Goal: Information Seeking & Learning: Learn about a topic

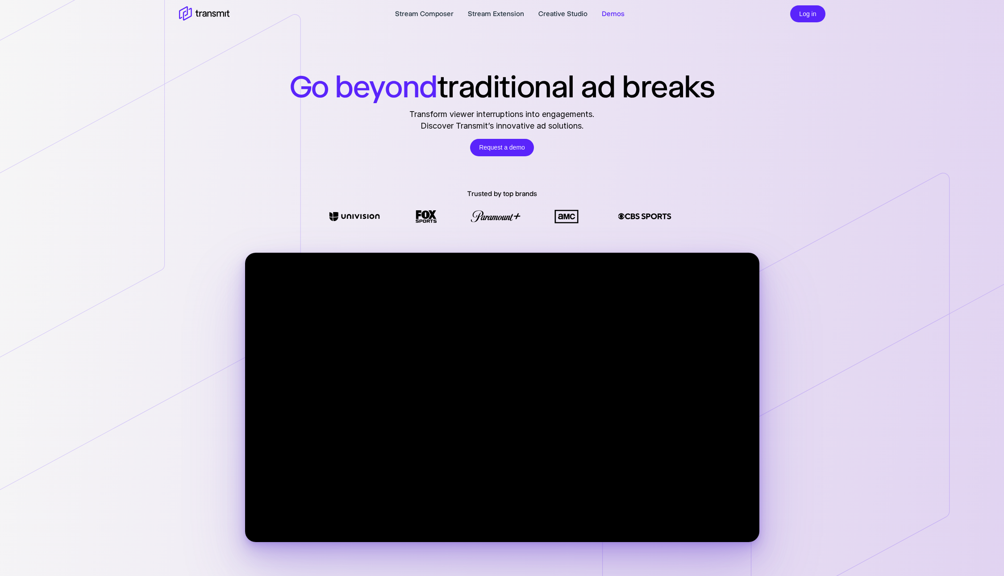
click at [605, 11] on link "Demos" at bounding box center [613, 13] width 23 height 11
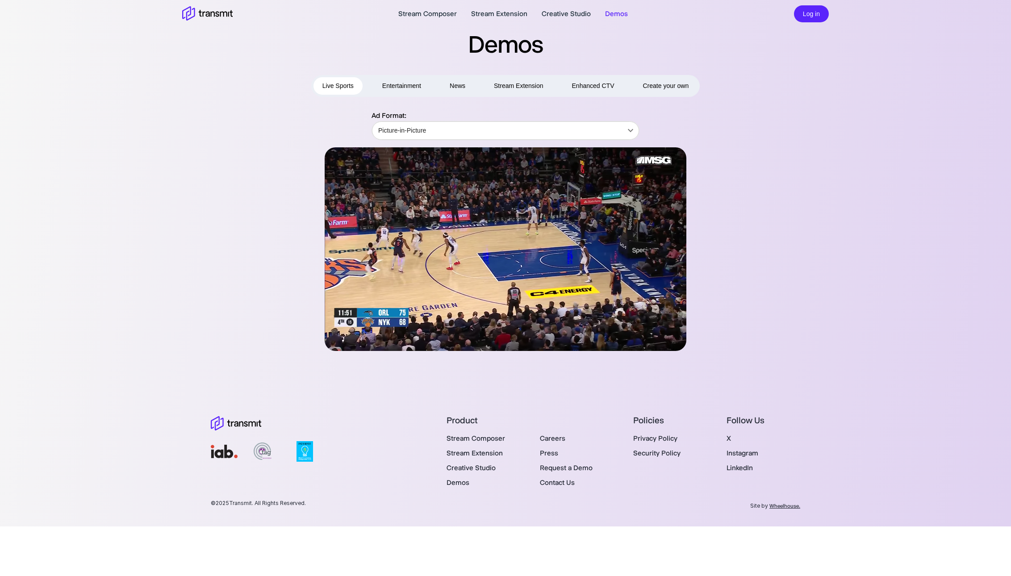
click at [662, 85] on span "Create your own" at bounding box center [665, 85] width 46 height 11
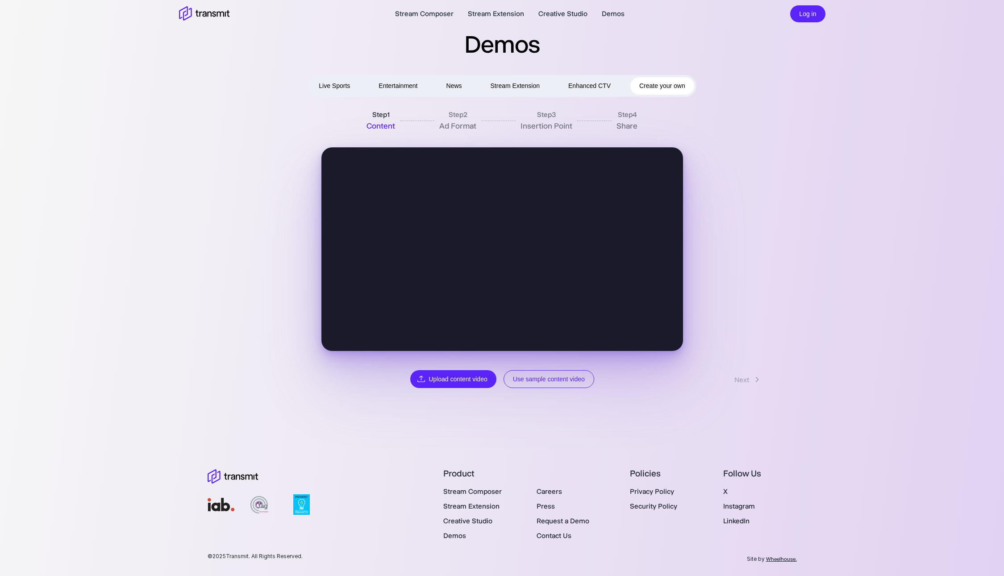
click at [819, 259] on section "Step 1 Content Step 2 Ad Format Step 3 Insertion Point Step 4 Share Back Upload…" at bounding box center [502, 248] width 647 height 282
drag, startPoint x: 368, startPoint y: 115, endPoint x: 699, endPoint y: 140, distance: 331.3
click at [697, 140] on div "Step 1 Content Step 2 Ad Format Step 3 Insertion Point Step 4 Share Back Upload…" at bounding box center [502, 248] width 593 height 282
click at [699, 140] on div "Step 1 Content Step 2 Ad Format Step 3 Insertion Point Step 4 Share Back Upload…" at bounding box center [502, 248] width 593 height 282
click at [562, 384] on button "Use sample content video" at bounding box center [549, 379] width 91 height 18
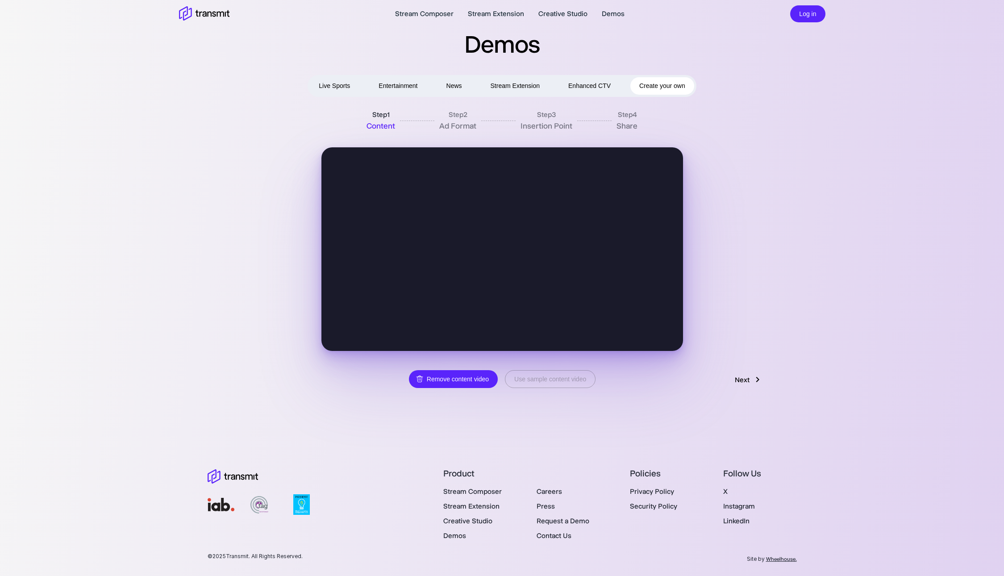
click at [733, 377] on link "Next" at bounding box center [749, 379] width 46 height 17
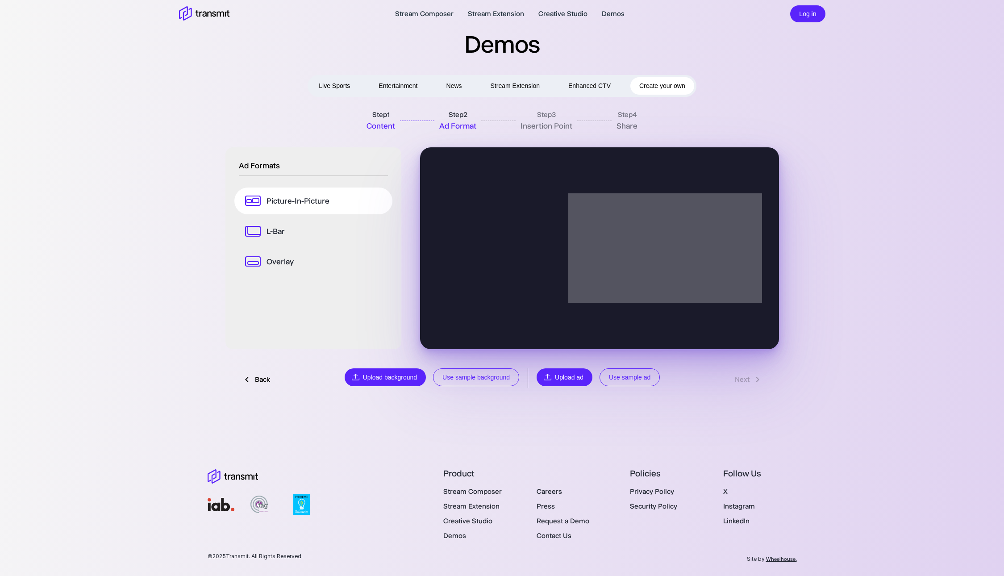
click at [287, 232] on link "L-Bar" at bounding box center [313, 231] width 158 height 27
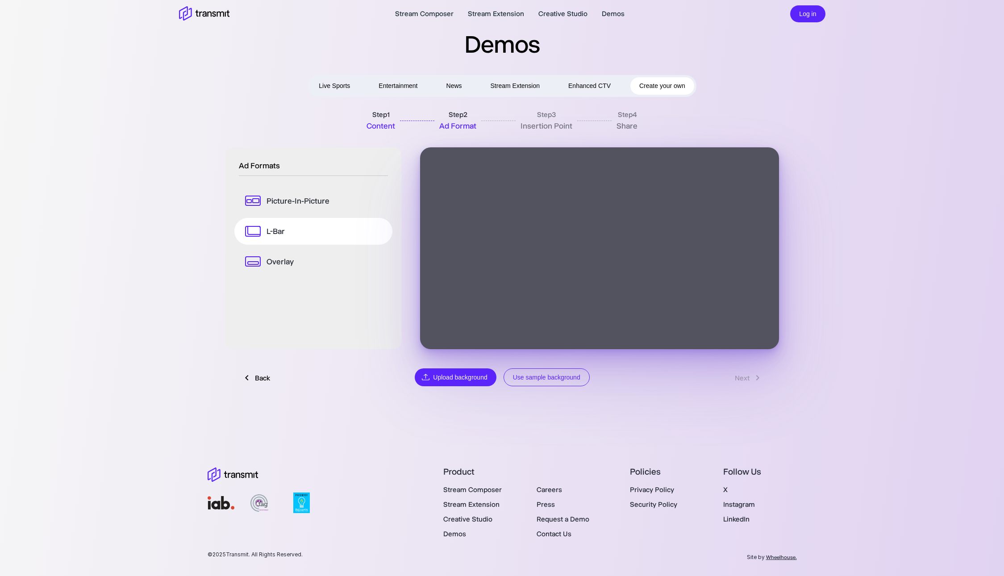
click at [254, 259] on icon at bounding box center [253, 261] width 16 height 10
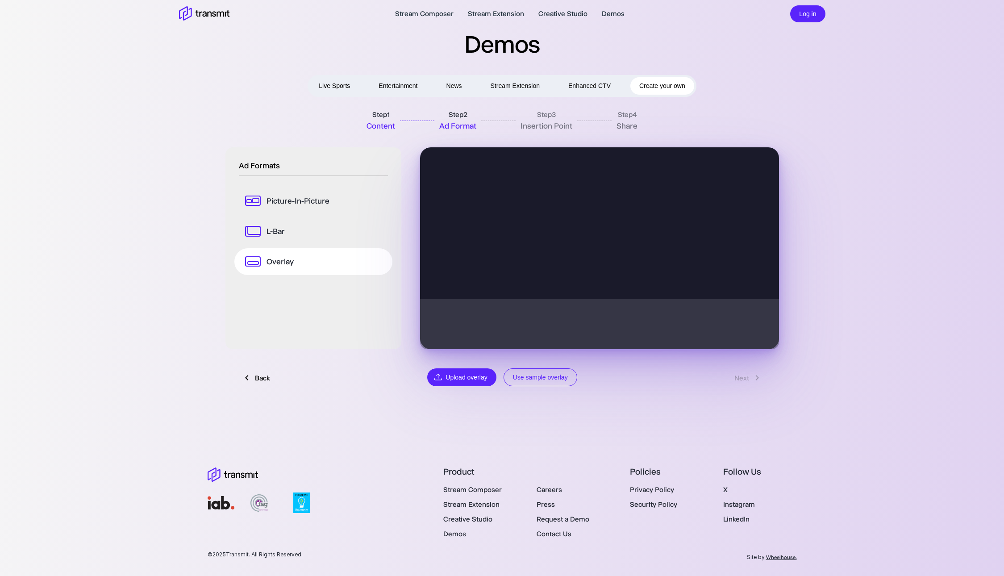
click at [273, 237] on link "L-Bar" at bounding box center [313, 231] width 158 height 27
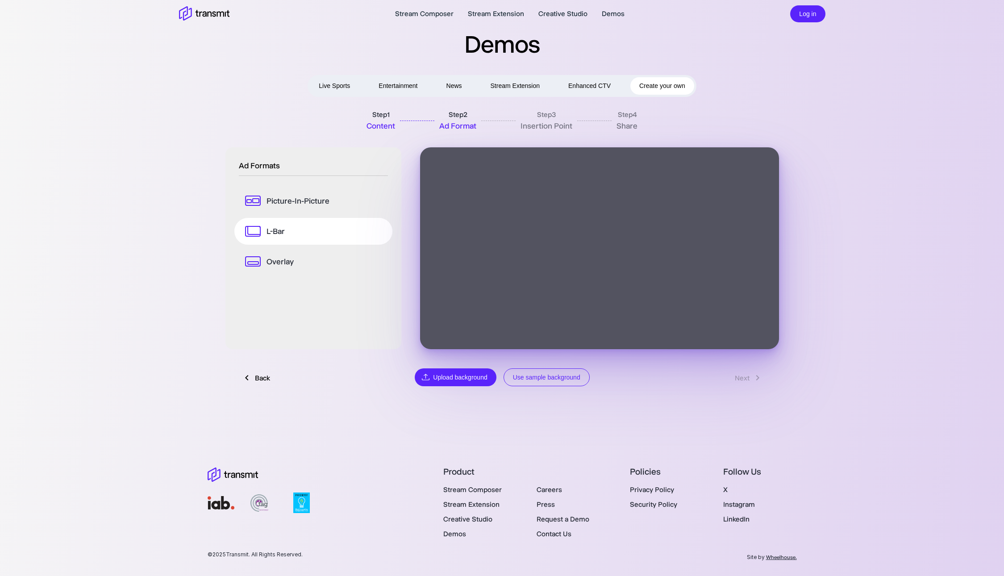
click at [294, 204] on p "Picture-In-Picture" at bounding box center [298, 201] width 63 height 12
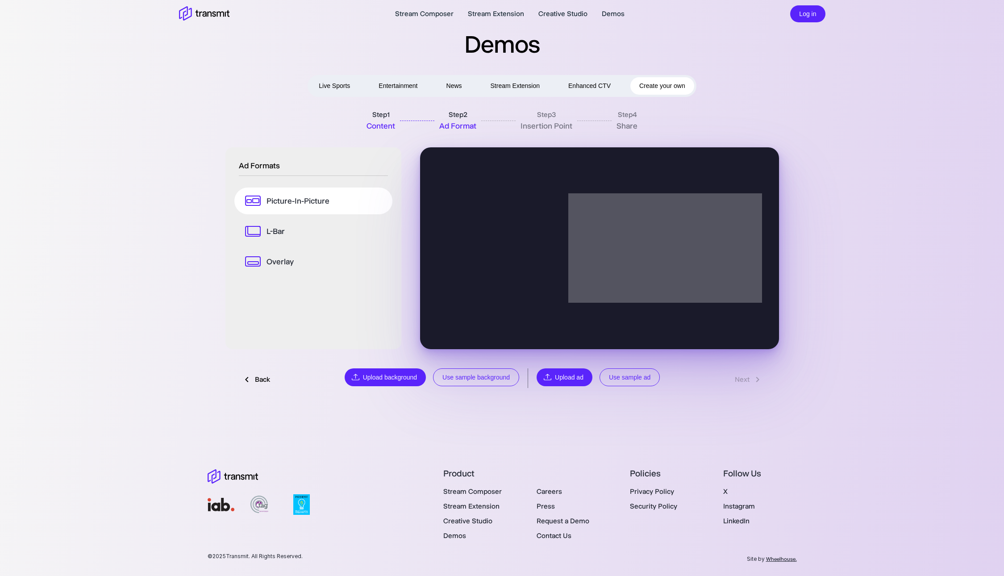
click at [654, 372] on button "Use sample ad" at bounding box center [630, 377] width 60 height 18
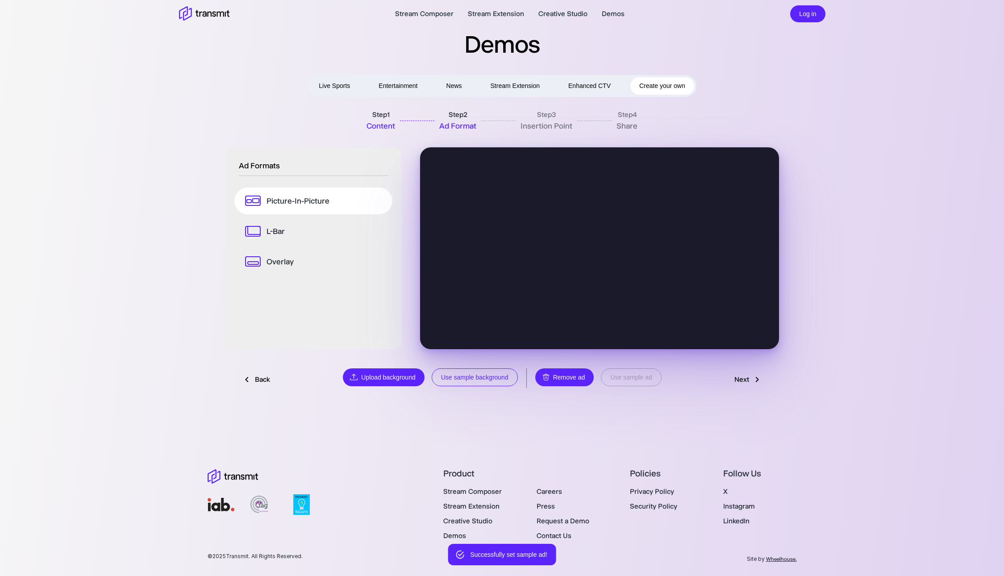
click at [485, 375] on button "Use sample background" at bounding box center [475, 377] width 86 height 18
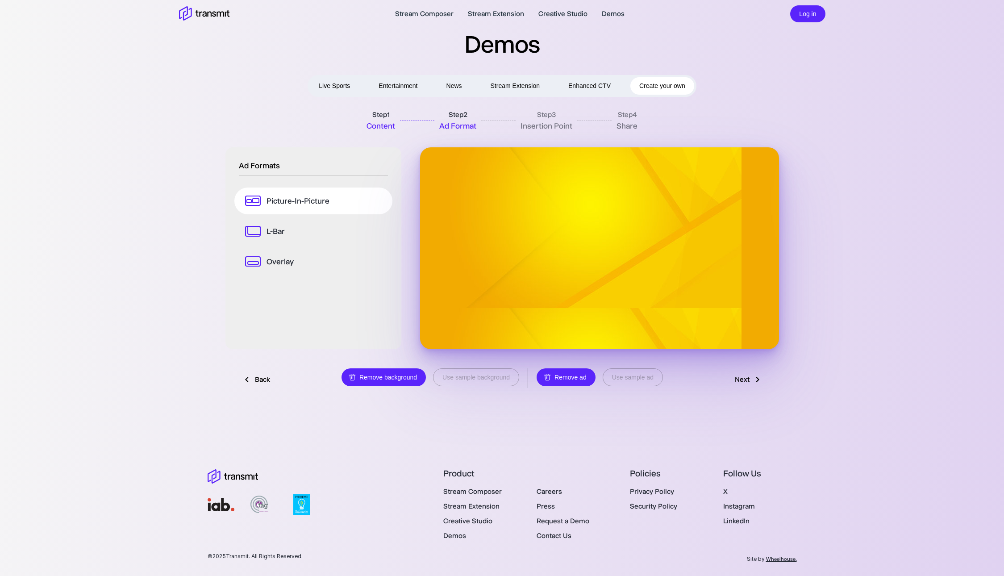
click at [752, 379] on icon at bounding box center [757, 379] width 11 height 11
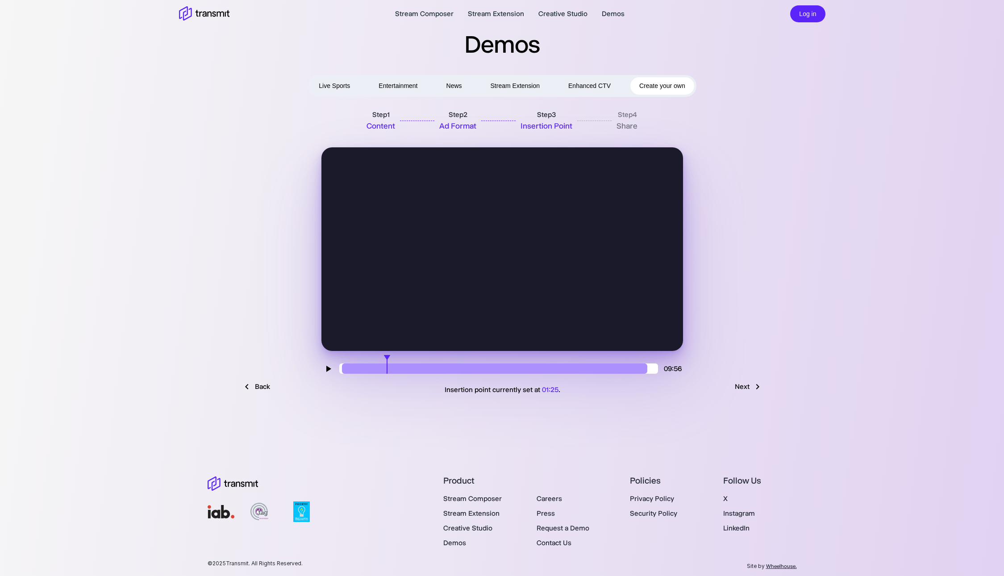
drag, startPoint x: 474, startPoint y: 364, endPoint x: 387, endPoint y: 367, distance: 86.7
type input "85"
click at [387, 367] on input "range" at bounding box center [498, 368] width 319 height 10
click at [739, 388] on link "Next" at bounding box center [749, 386] width 46 height 17
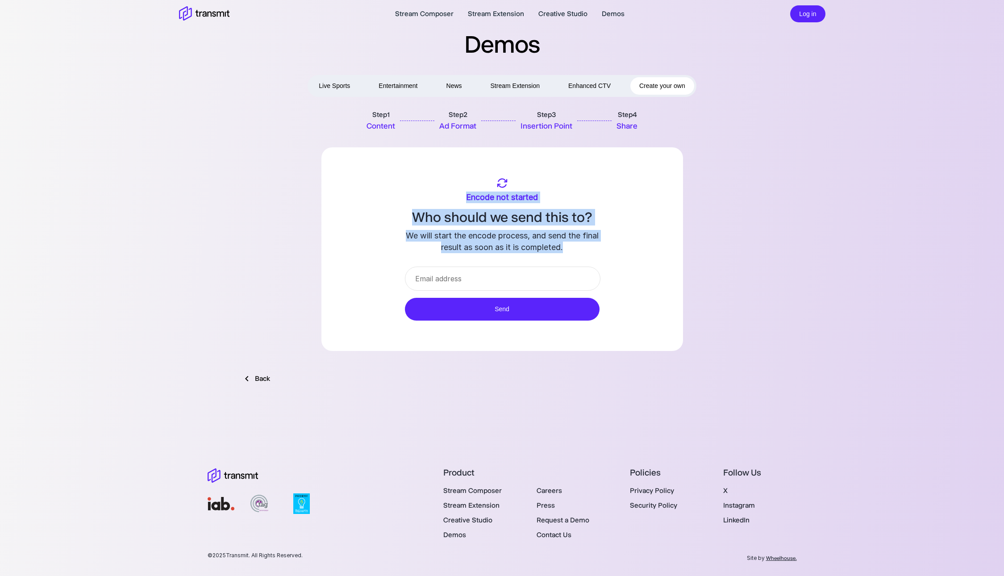
drag, startPoint x: 454, startPoint y: 173, endPoint x: 612, endPoint y: 246, distance: 174.0
click at [612, 246] on div "Encode not started Who should we send this to? We will start the encode process…" at bounding box center [502, 249] width 362 height 204
click at [665, 248] on div "Encode not started Who should we send this to? We will start the encode process…" at bounding box center [502, 215] width 362 height 76
drag, startPoint x: 559, startPoint y: 234, endPoint x: 652, endPoint y: 244, distance: 93.4
click at [652, 244] on div "Encode not started Who should we send this to? We will start the encode process…" at bounding box center [502, 215] width 362 height 76
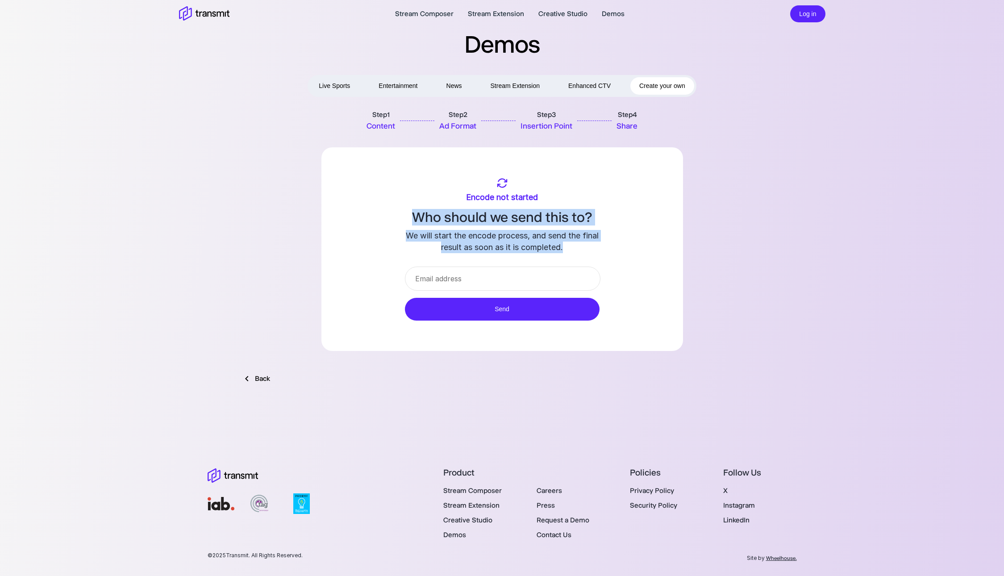
click at [652, 244] on div "Encode not started Who should we send this to? We will start the encode process…" at bounding box center [502, 215] width 362 height 76
drag, startPoint x: 398, startPoint y: 211, endPoint x: 643, endPoint y: 249, distance: 247.7
click at [643, 249] on div "Encode not started Who should we send this to? We will start the encode process…" at bounding box center [502, 215] width 362 height 76
click at [645, 244] on div "Encode not started Who should we send this to? We will start the encode process…" at bounding box center [502, 215] width 362 height 76
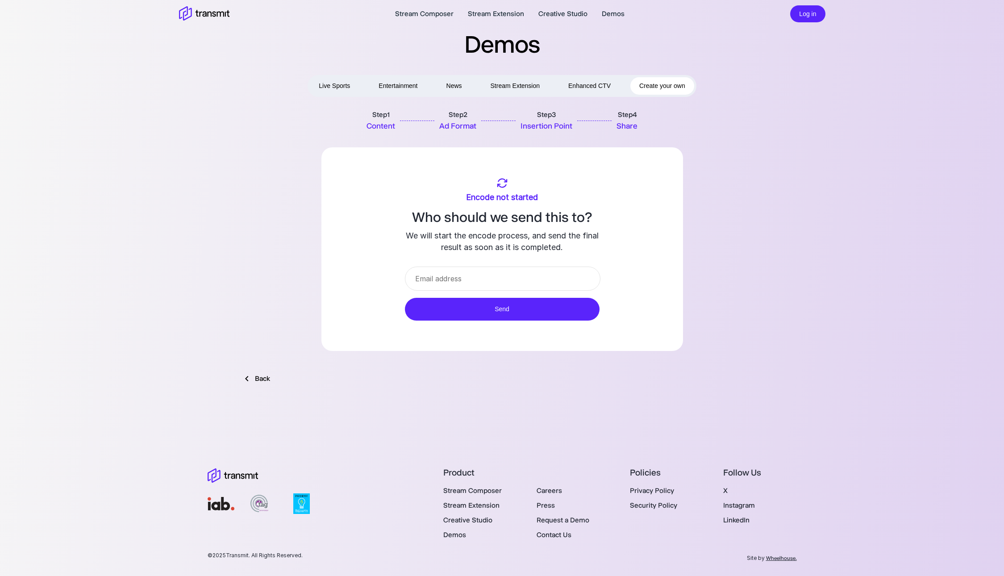
click at [599, 79] on button "Enhanced CTV" at bounding box center [589, 85] width 60 height 17
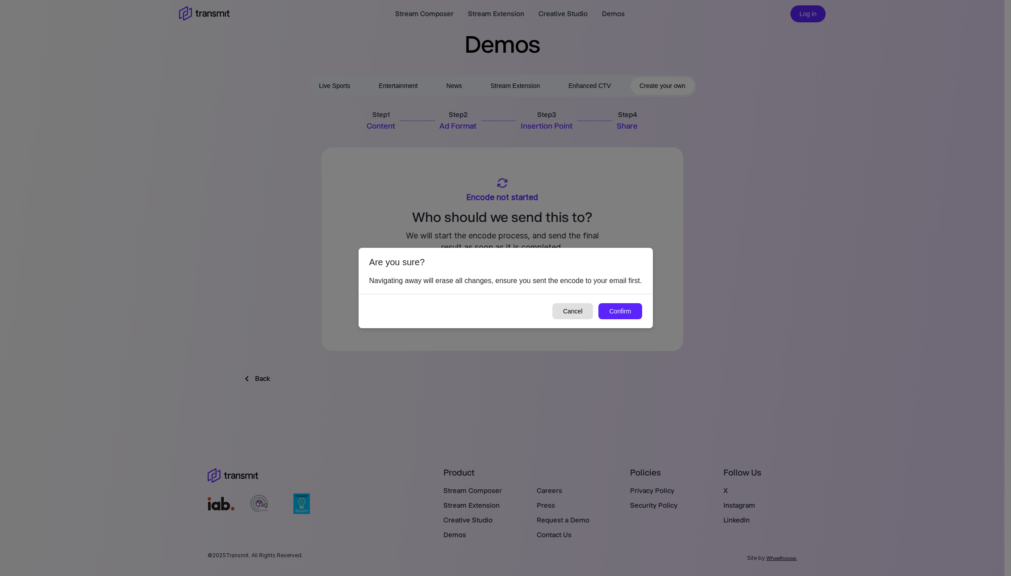
click at [582, 313] on button "Cancel" at bounding box center [572, 311] width 41 height 17
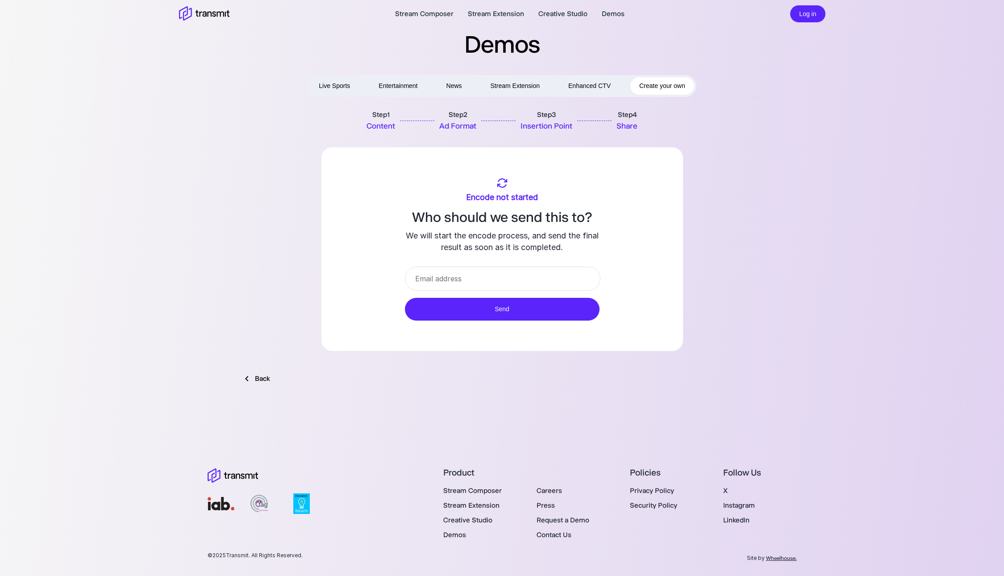
click at [599, 78] on button "Enhanced CTV" at bounding box center [589, 85] width 60 height 17
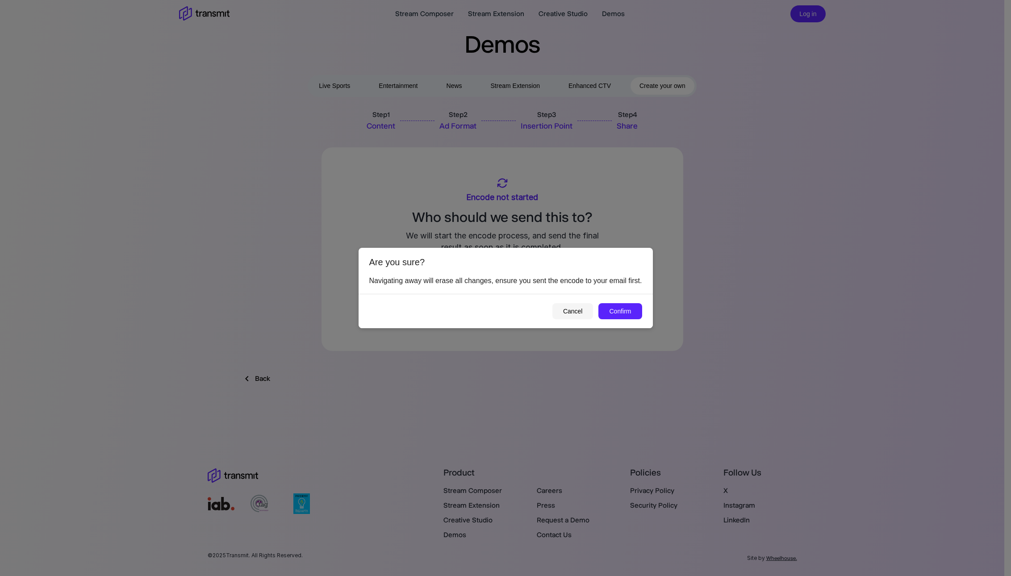
click at [575, 312] on button "Cancel" at bounding box center [572, 311] width 41 height 17
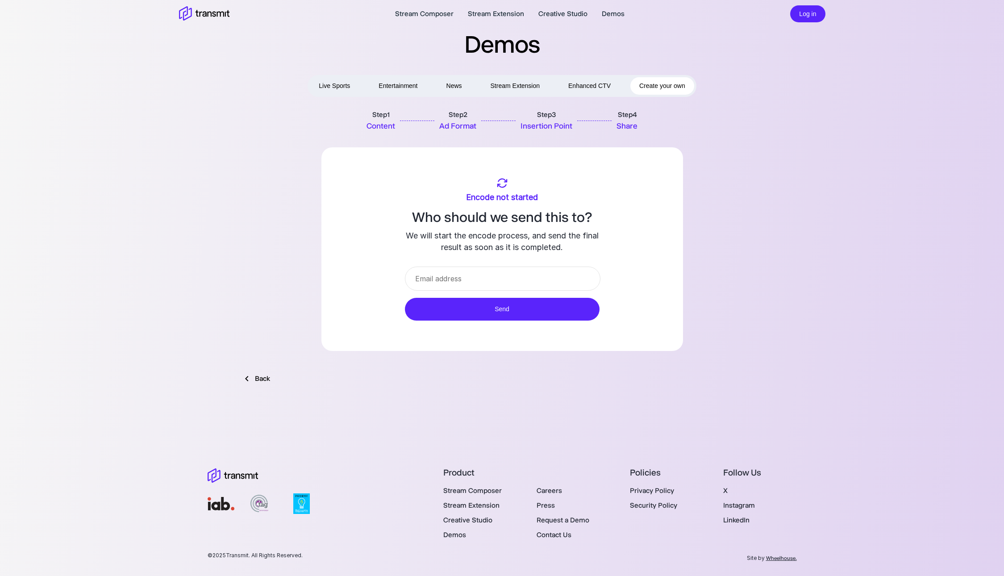
click at [604, 85] on button "Enhanced CTV" at bounding box center [589, 85] width 60 height 17
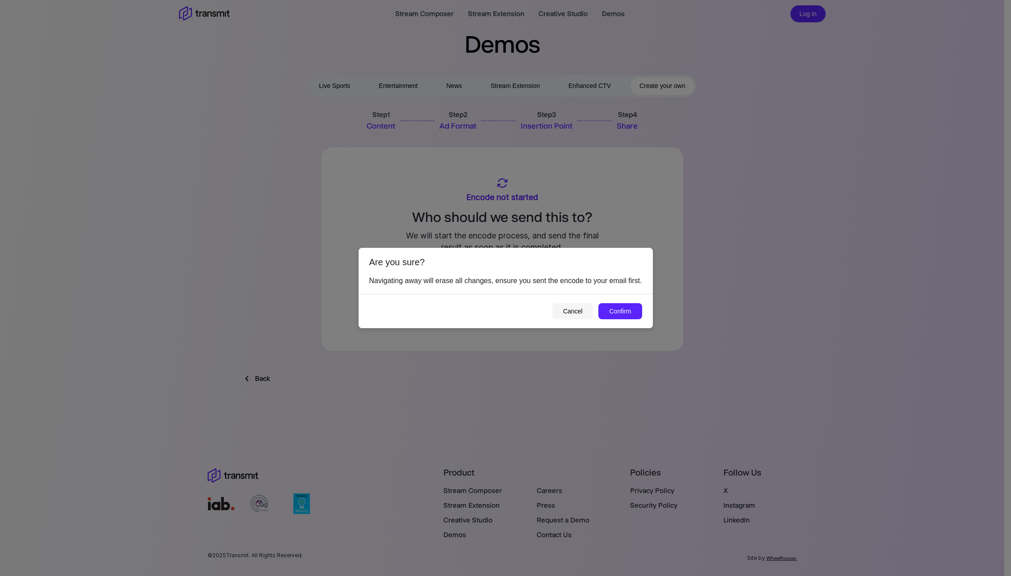
drag, startPoint x: 367, startPoint y: 255, endPoint x: 646, endPoint y: 294, distance: 280.9
click at [646, 294] on div "Are you sure? Navigating away will erase all changes, ensure you sent the encod…" at bounding box center [506, 288] width 294 height 81
click at [619, 308] on button "Confirm" at bounding box center [619, 311] width 43 height 17
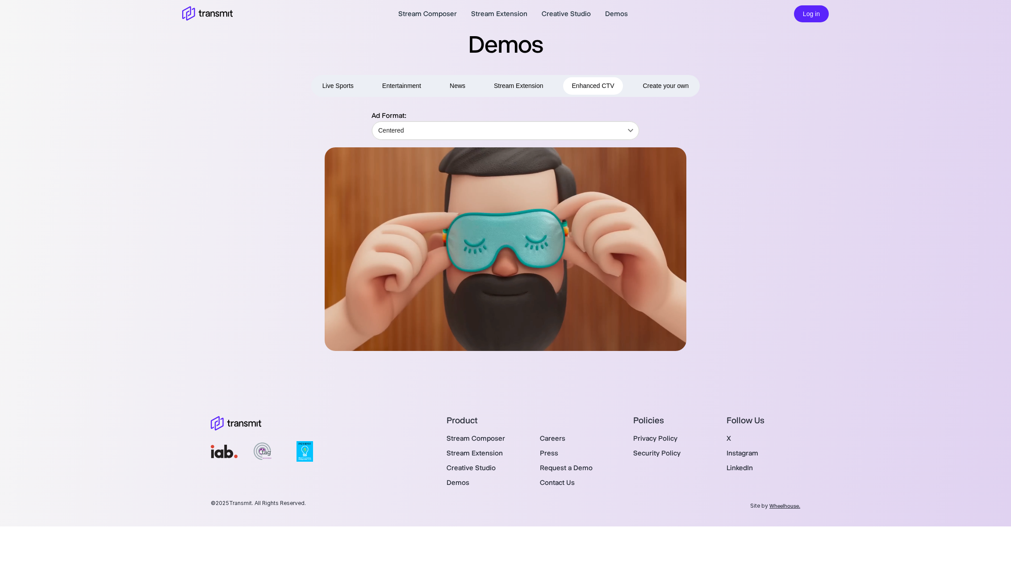
click at [655, 84] on span "Create your own" at bounding box center [665, 85] width 46 height 11
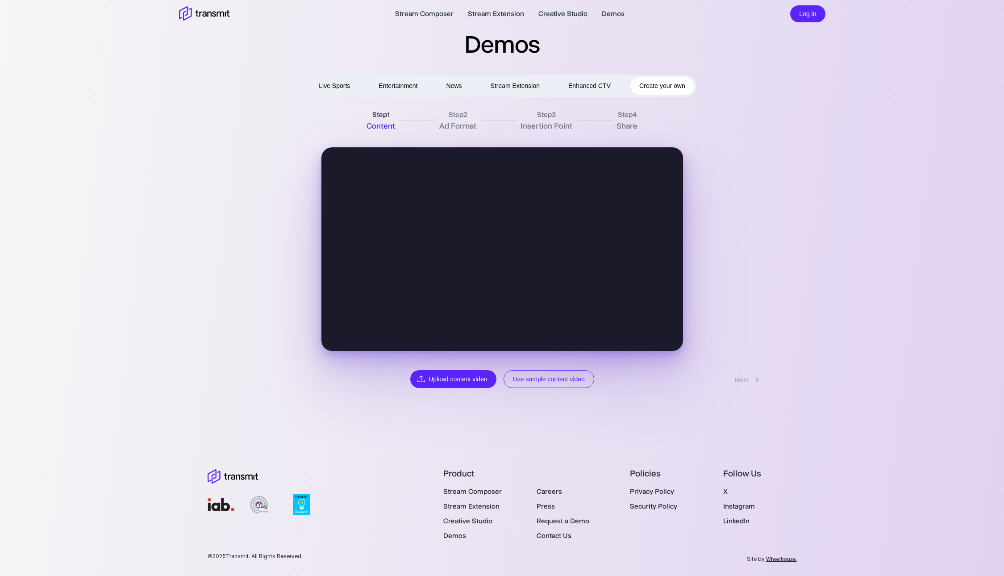
click at [536, 381] on button "Use sample content video" at bounding box center [549, 379] width 91 height 18
click at [601, 84] on button "Enhanced CTV" at bounding box center [589, 85] width 60 height 17
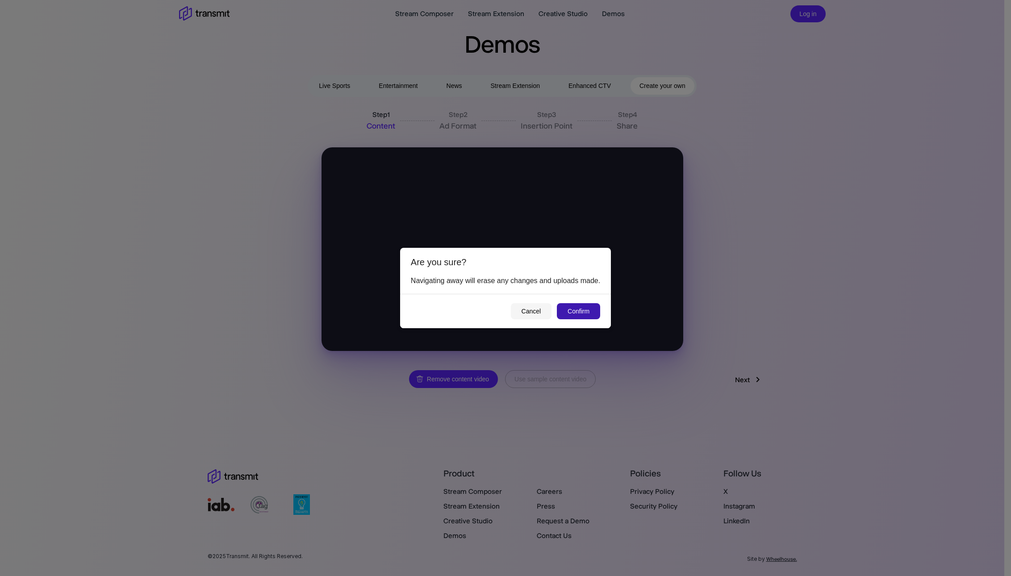
click at [577, 310] on button "Confirm" at bounding box center [578, 311] width 43 height 17
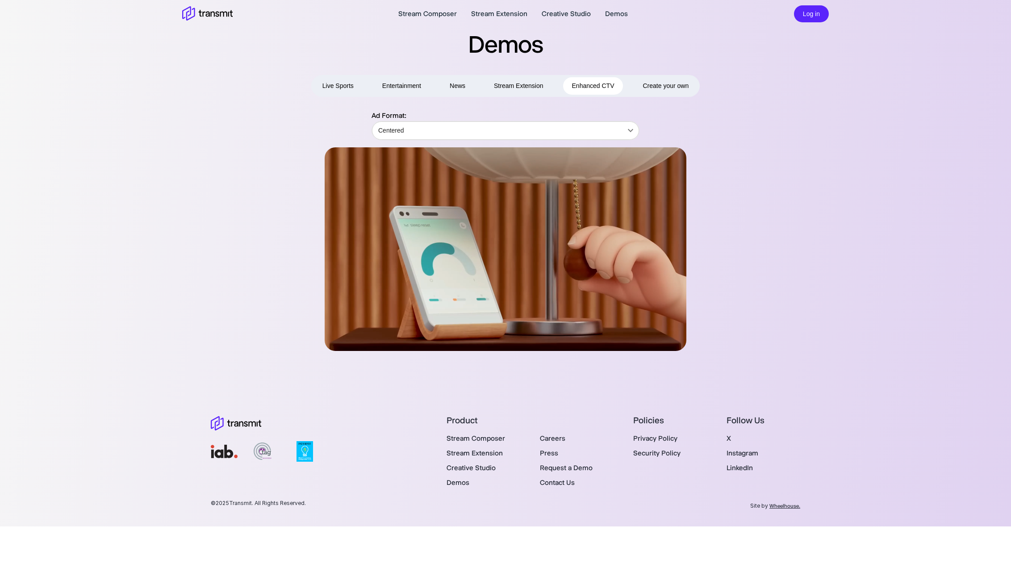
click at [672, 80] on span "Create your own" at bounding box center [665, 85] width 46 height 11
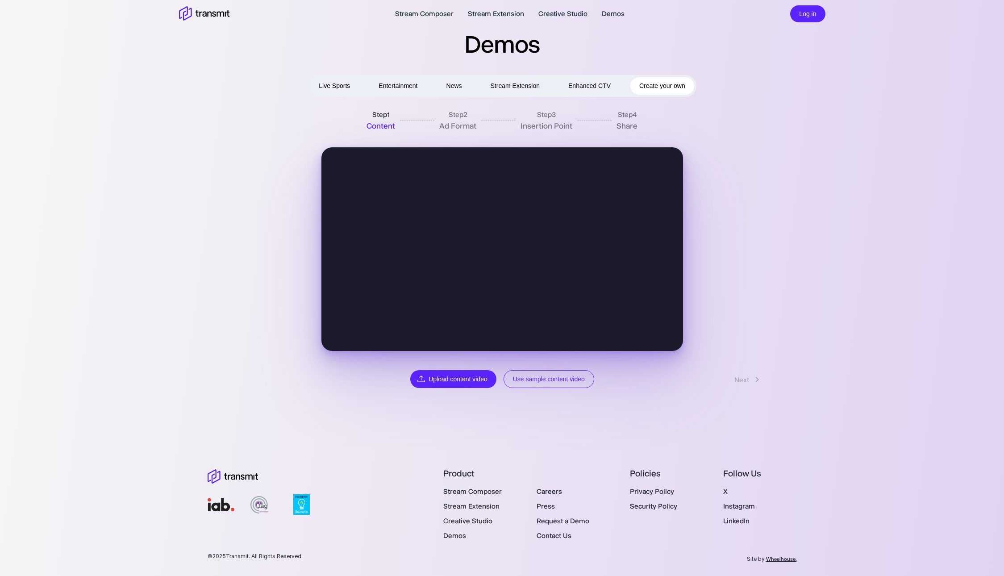
click at [455, 87] on button "News" at bounding box center [454, 85] width 33 height 17
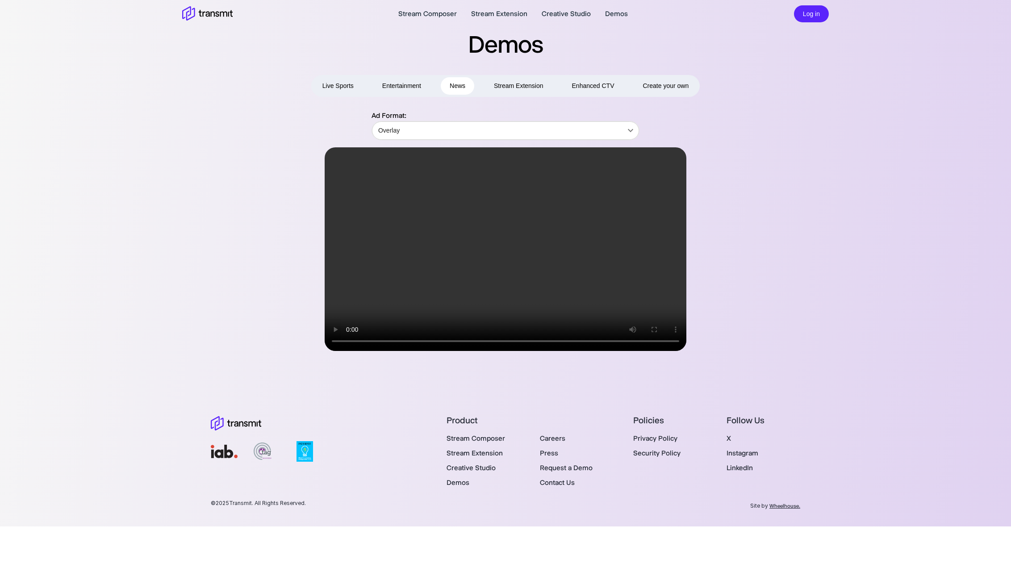
click at [527, 87] on button "Stream Extension" at bounding box center [518, 85] width 67 height 17
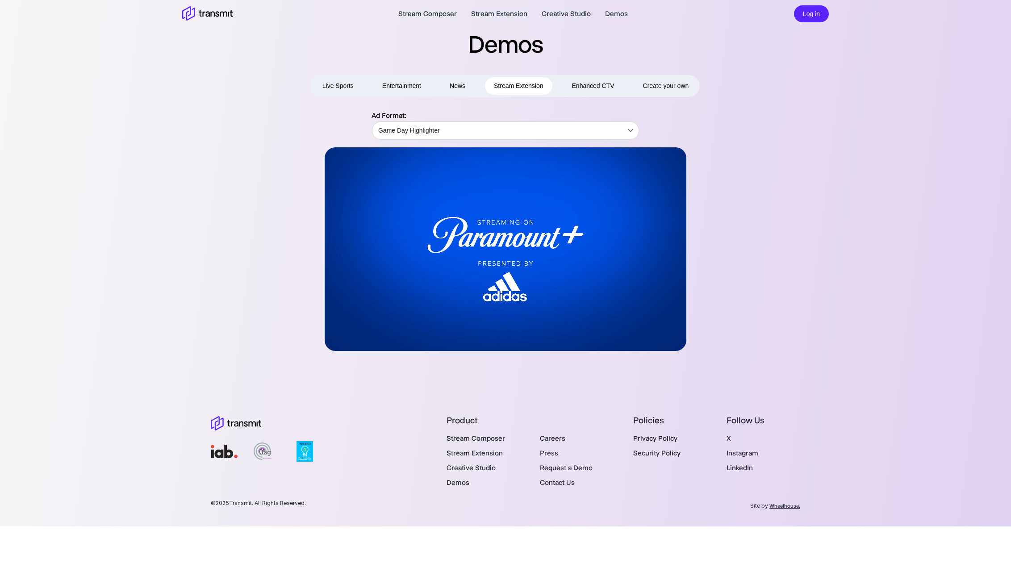
click at [587, 85] on button "Enhanced CTV" at bounding box center [593, 85] width 60 height 17
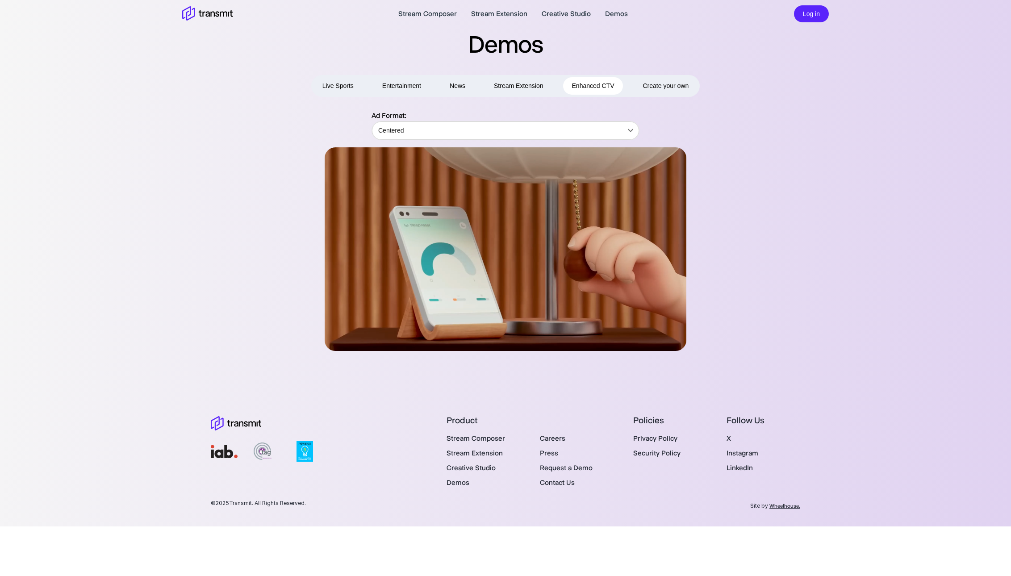
click at [334, 85] on button "Live Sports" at bounding box center [337, 85] width 49 height 17
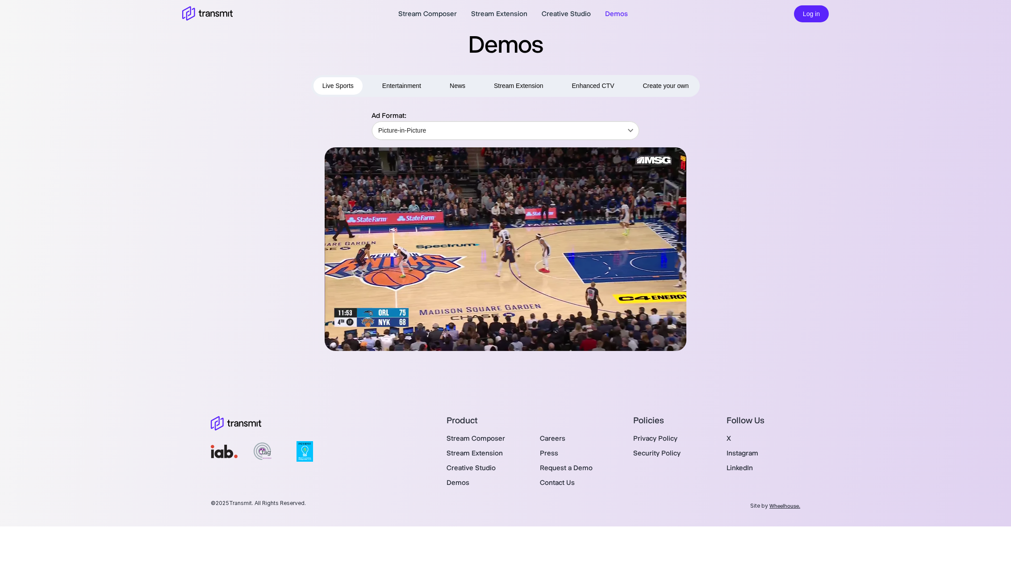
click at [425, 85] on button "Entertainment" at bounding box center [401, 85] width 57 height 17
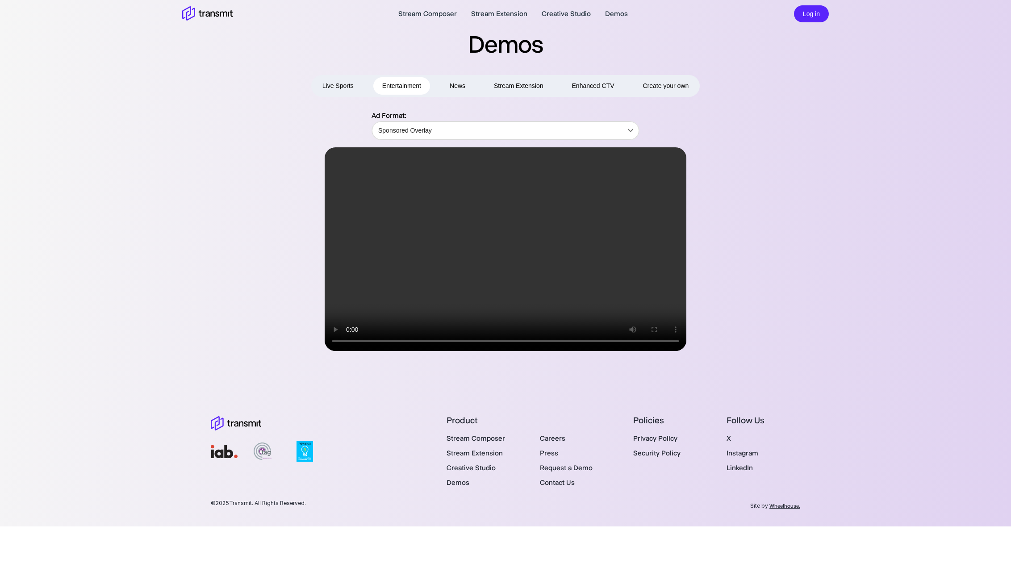
click at [492, 88] on button "Stream Extension" at bounding box center [518, 85] width 67 height 17
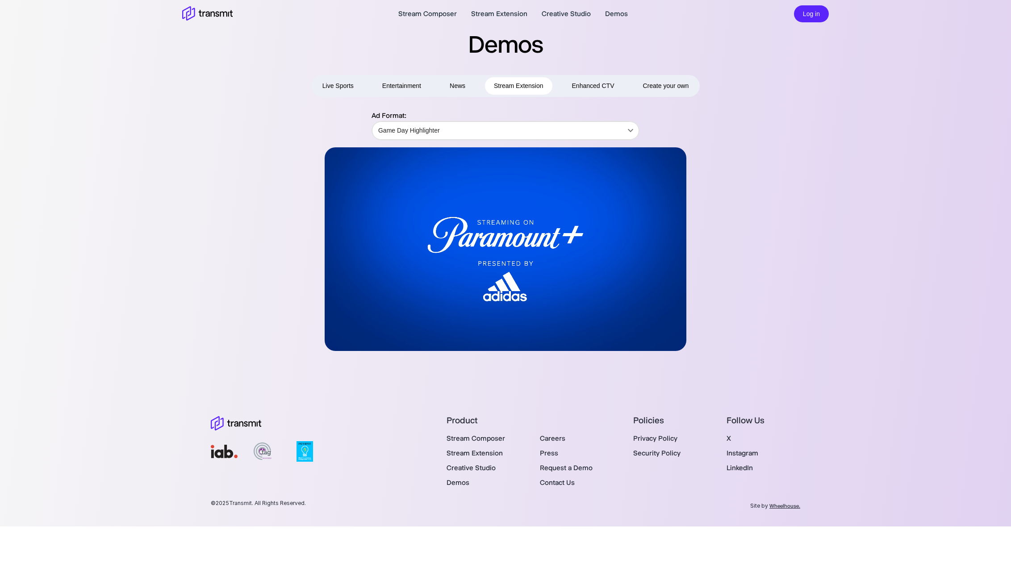
click at [601, 87] on button "Enhanced CTV" at bounding box center [593, 85] width 60 height 17
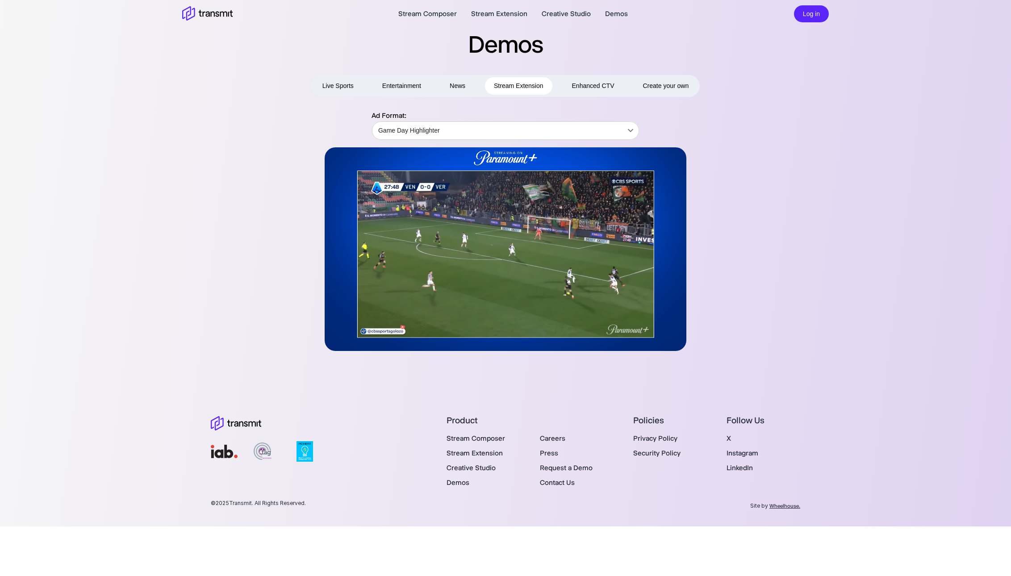
type input "Centered"
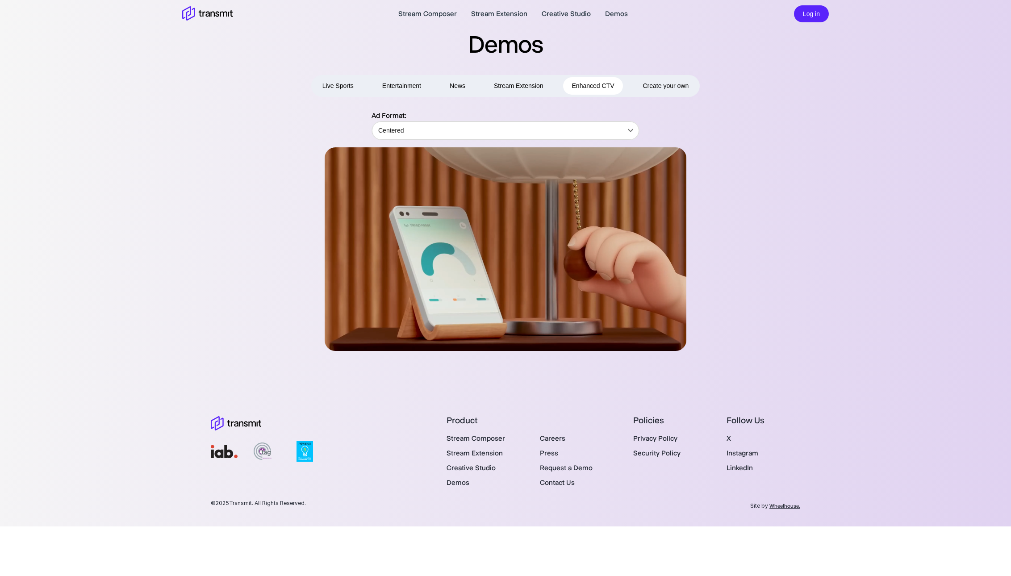
click at [676, 88] on span "Create your own" at bounding box center [665, 85] width 46 height 11
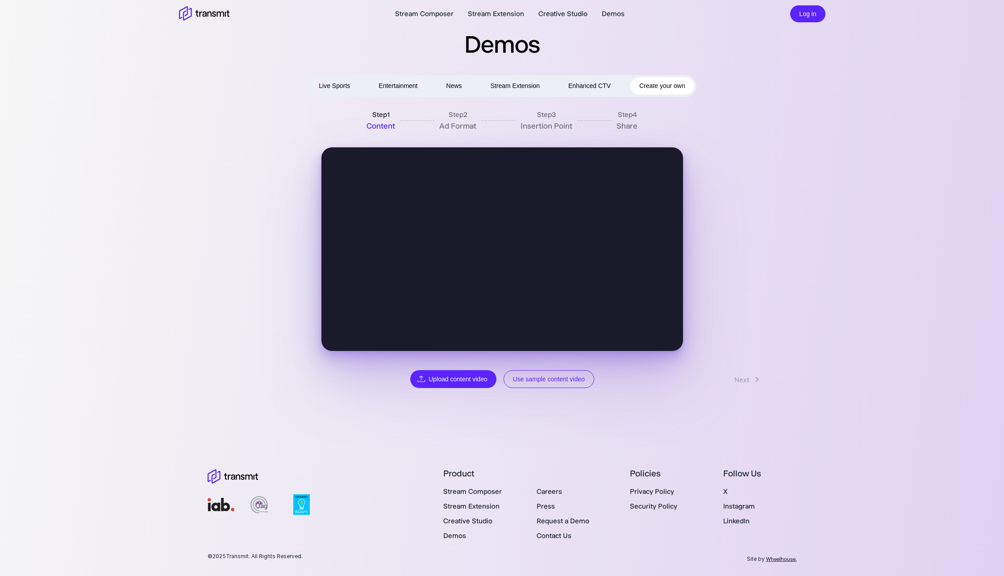
click at [563, 369] on div "Back Upload content video Use sample content video Next" at bounding box center [502, 267] width 593 height 241
click at [474, 379] on label "Upload content video" at bounding box center [453, 379] width 86 height 18
click at [0, 0] on input "Upload content video" at bounding box center [0, 0] width 0 height 0
click at [567, 379] on button "Use sample content video" at bounding box center [549, 379] width 91 height 18
click at [740, 375] on link "Next" at bounding box center [749, 379] width 46 height 17
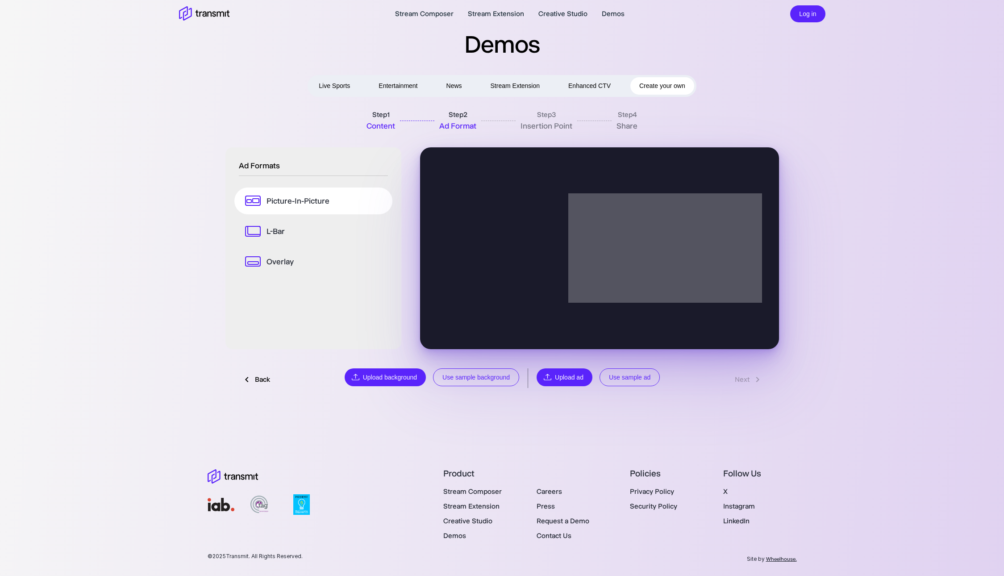
click at [278, 237] on p "L-Bar" at bounding box center [276, 231] width 18 height 12
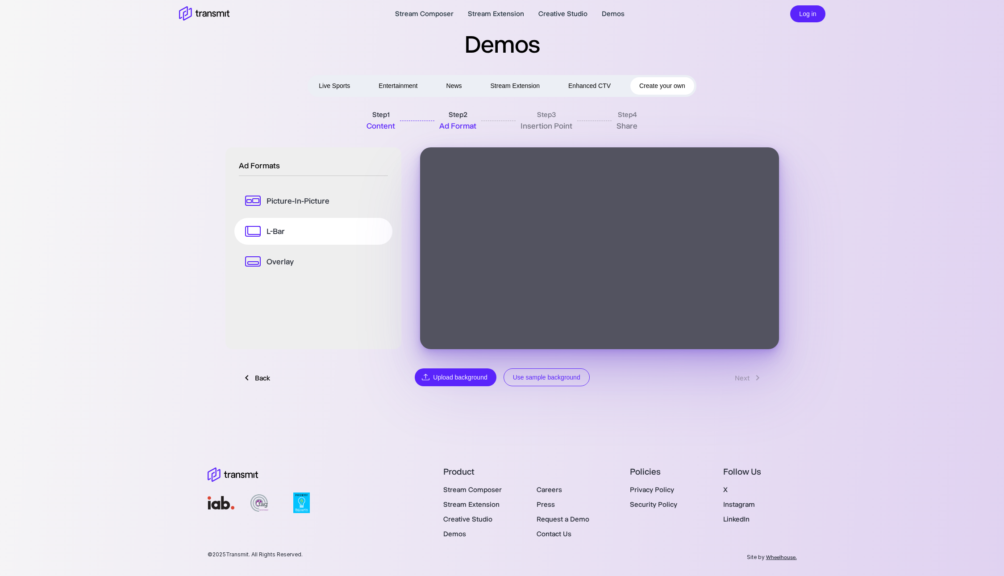
click at [273, 264] on p "Overlay" at bounding box center [280, 262] width 27 height 12
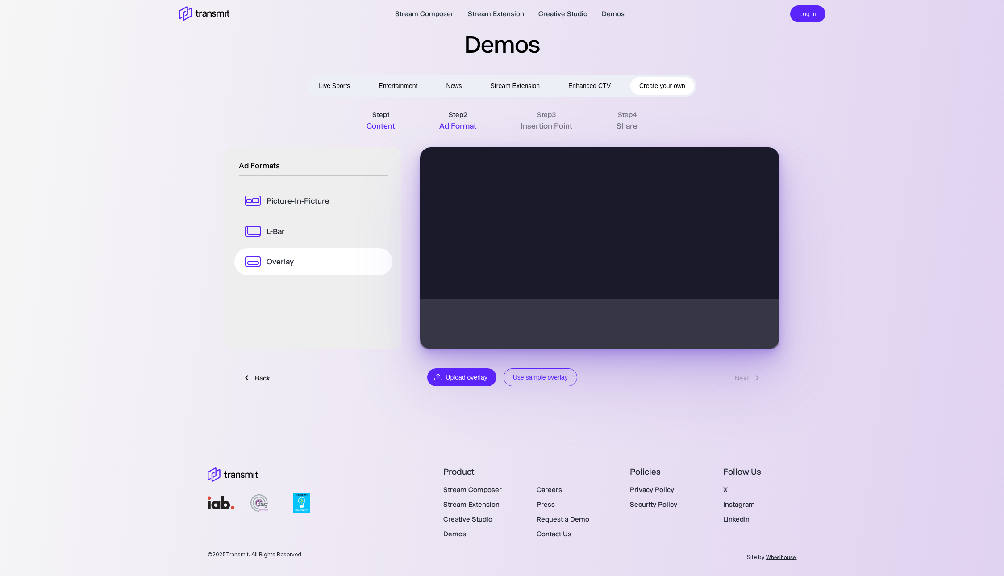
click at [570, 380] on button "Use sample overlay" at bounding box center [541, 377] width 74 height 18
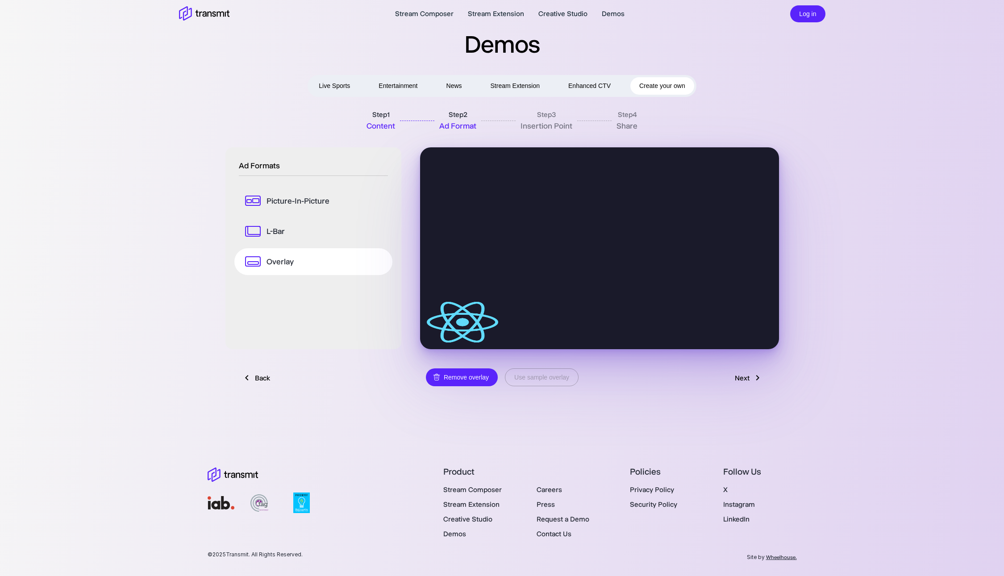
click at [289, 241] on link "L-Bar" at bounding box center [313, 231] width 158 height 27
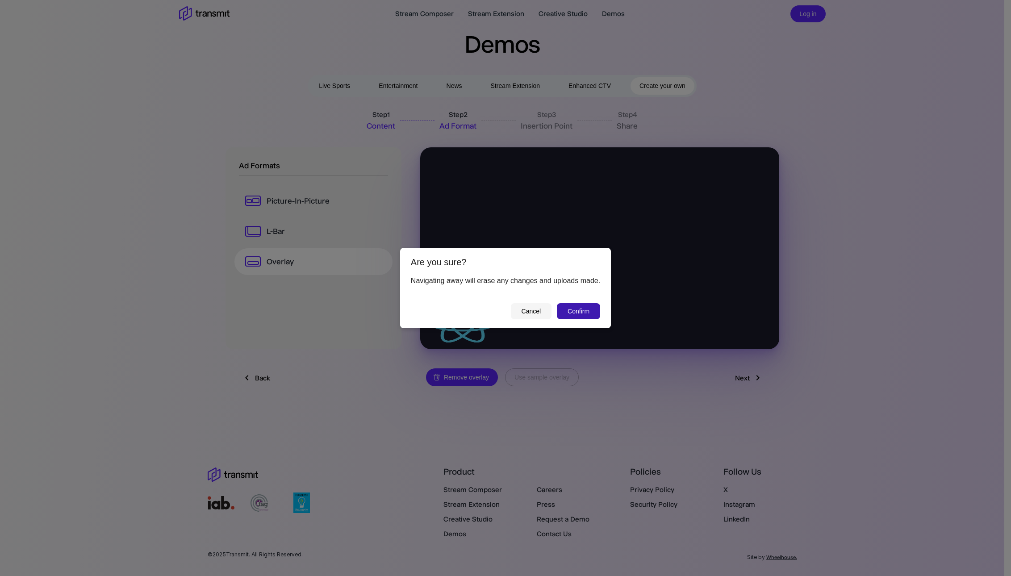
click at [587, 315] on button "Confirm" at bounding box center [578, 311] width 43 height 17
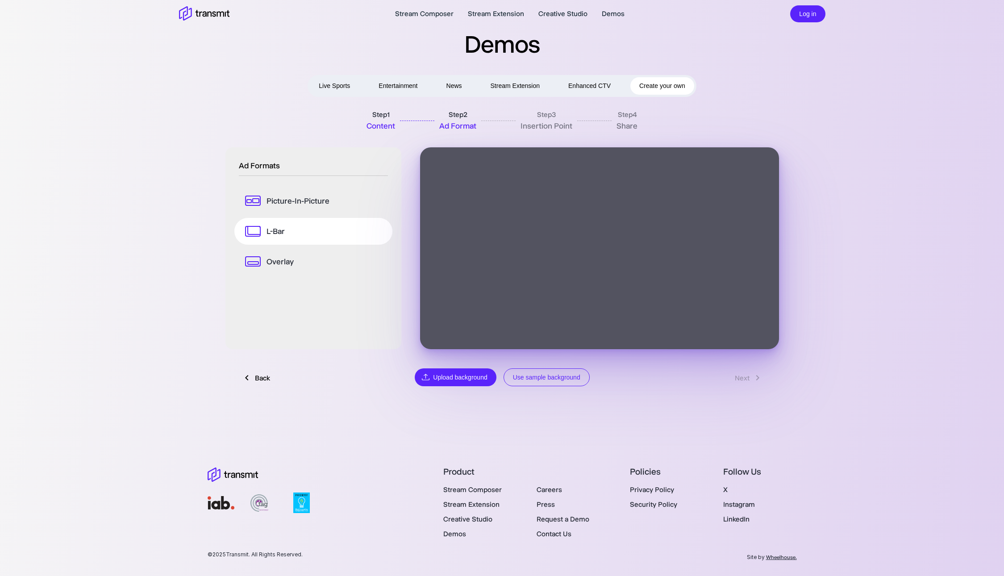
click at [318, 207] on link "Picture-In-Picture" at bounding box center [313, 201] width 158 height 27
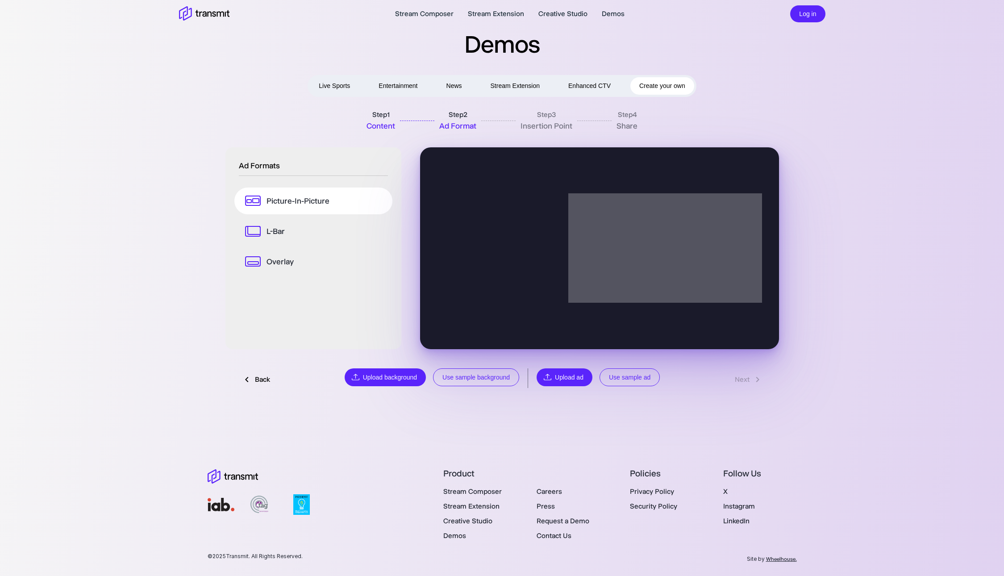
click at [494, 378] on button "Use sample background" at bounding box center [476, 377] width 86 height 18
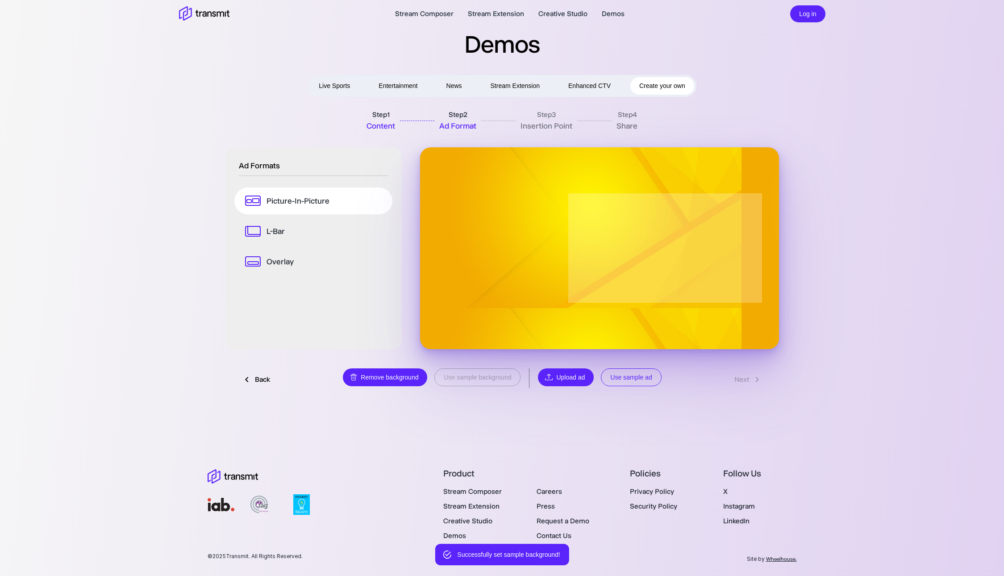
click at [281, 259] on p "Overlay" at bounding box center [280, 262] width 27 height 12
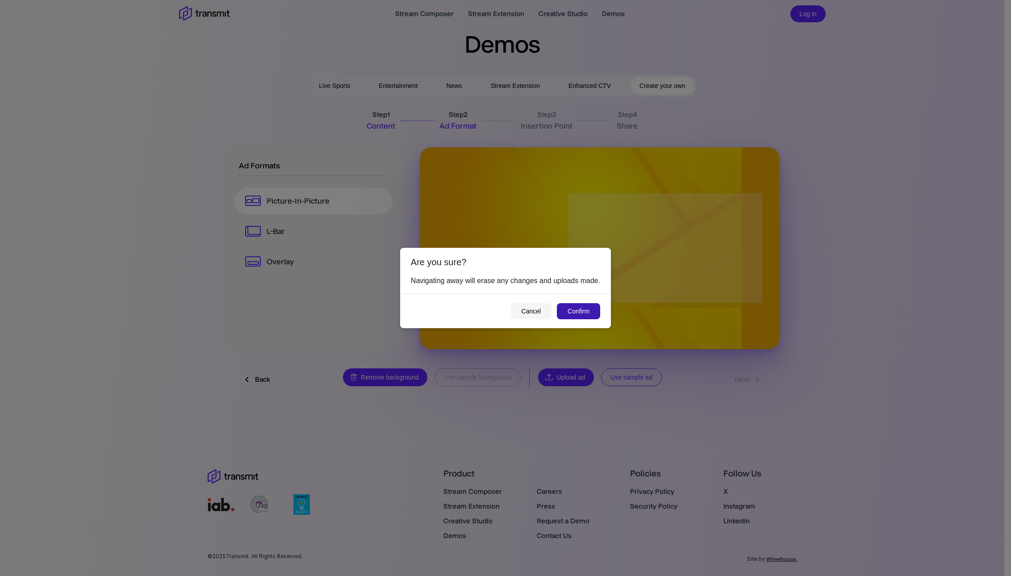
click at [577, 317] on button "Confirm" at bounding box center [578, 311] width 43 height 17
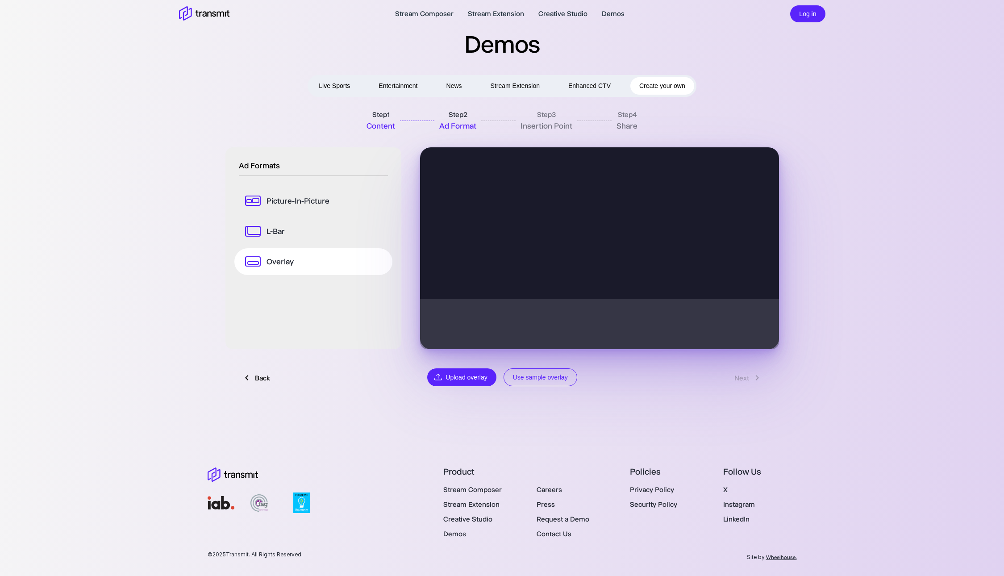
click at [318, 201] on p "Picture-In-Picture" at bounding box center [298, 201] width 63 height 12
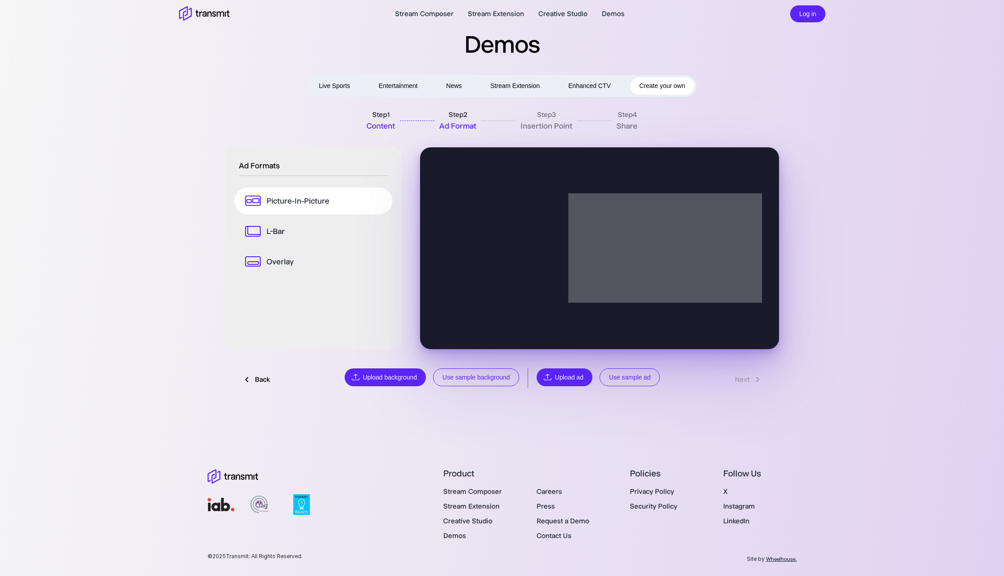
click at [491, 376] on button "Use sample background" at bounding box center [476, 377] width 86 height 18
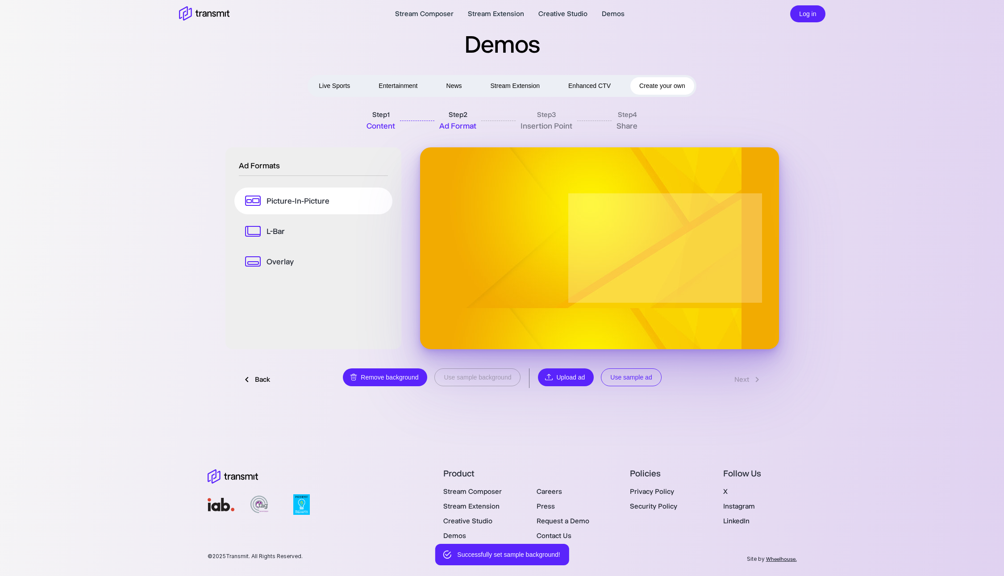
click at [271, 231] on p "L-Bar" at bounding box center [276, 231] width 18 height 12
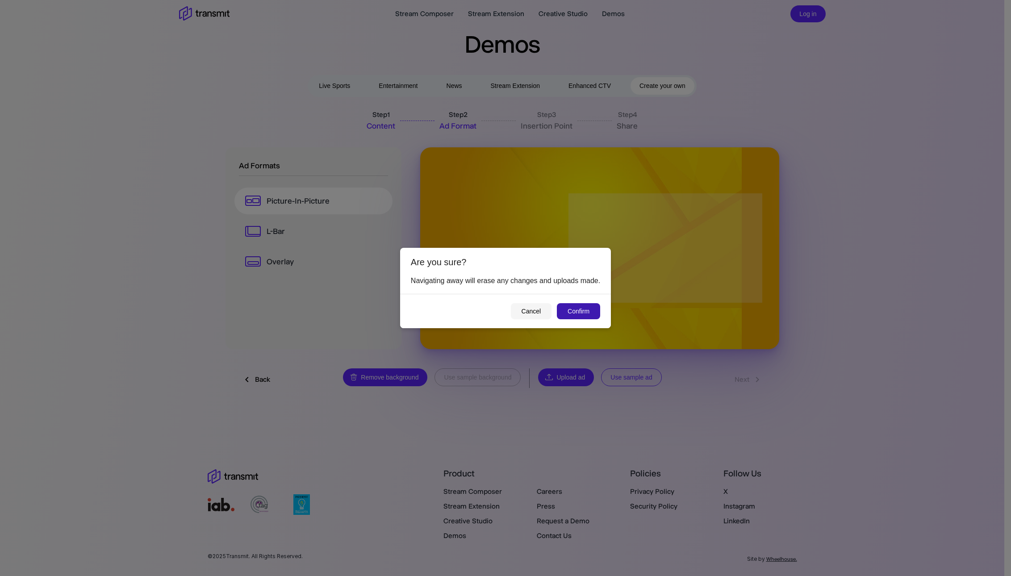
click at [582, 307] on button "Confirm" at bounding box center [578, 311] width 43 height 17
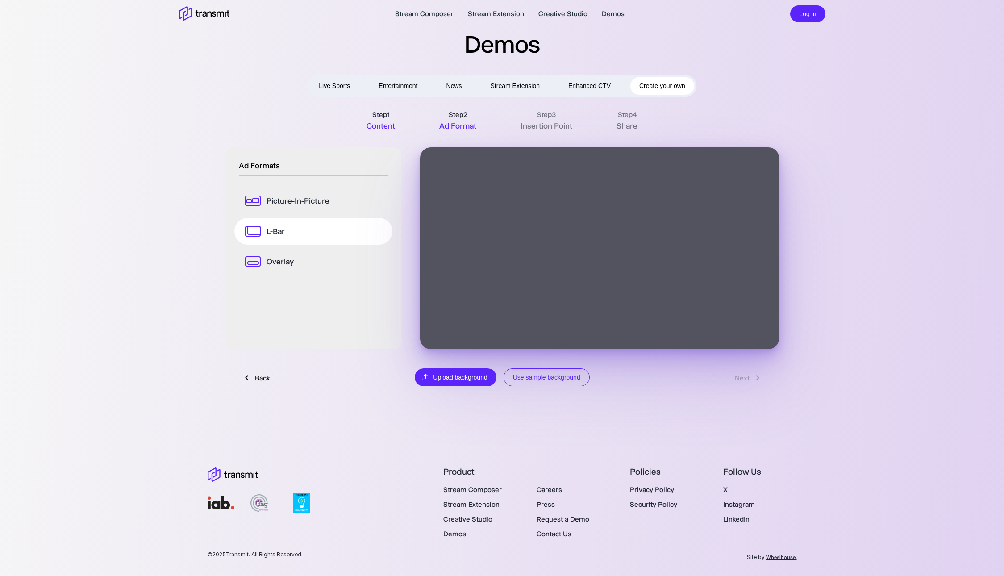
click at [260, 263] on rect at bounding box center [253, 261] width 15 height 9
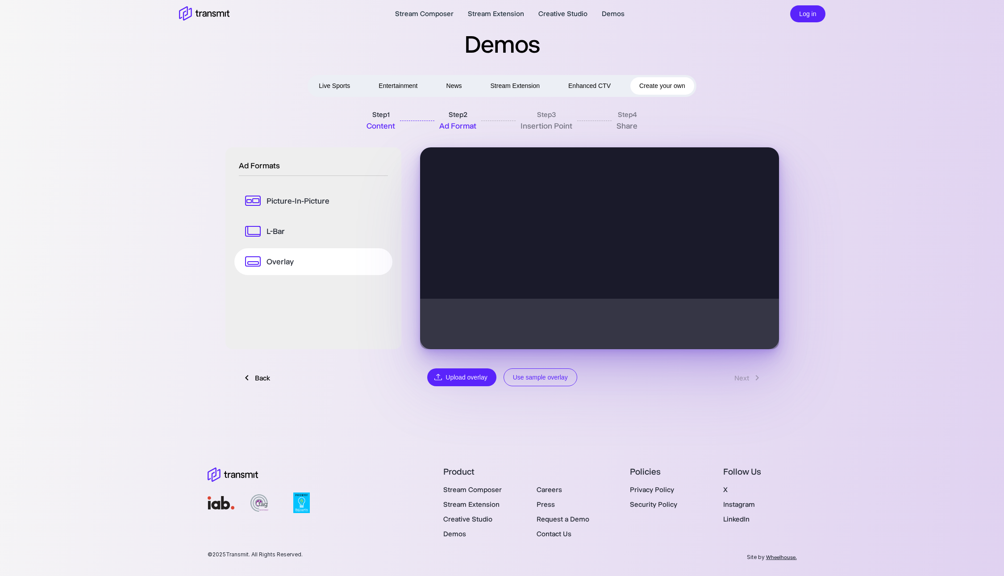
click at [313, 202] on p "Picture-In-Picture" at bounding box center [298, 201] width 63 height 12
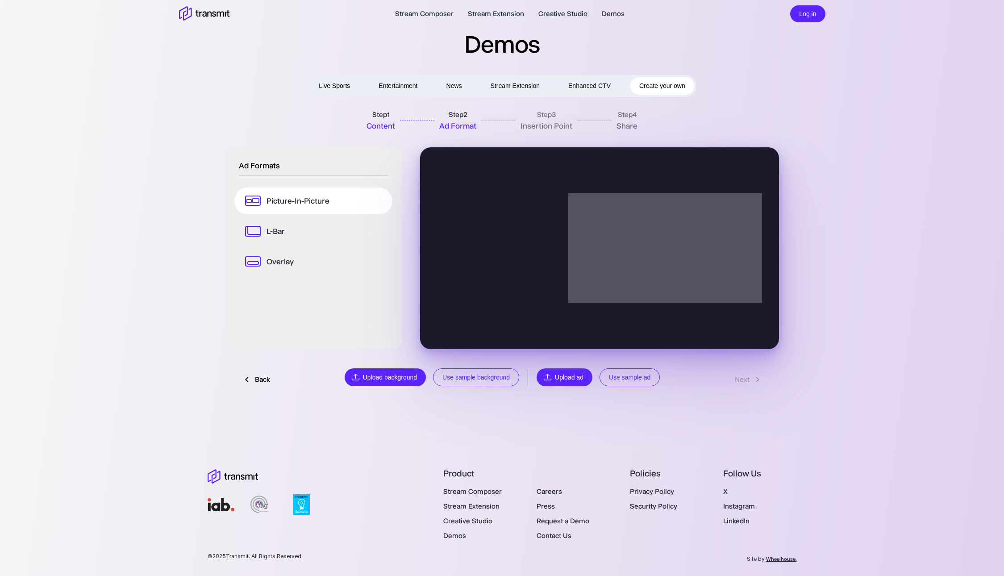
click at [280, 233] on p "L-Bar" at bounding box center [276, 231] width 18 height 12
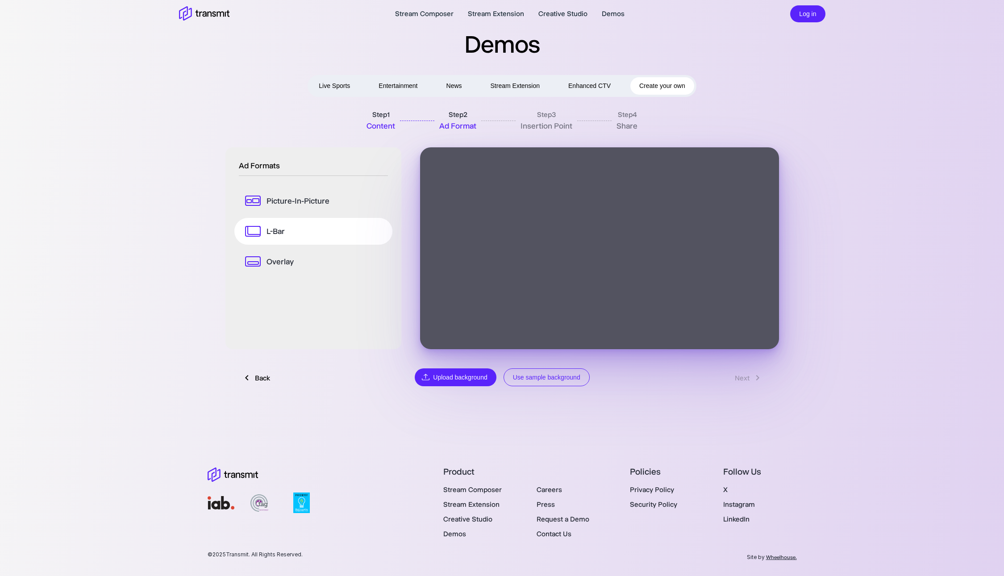
click at [277, 263] on p "Overlay" at bounding box center [280, 262] width 27 height 12
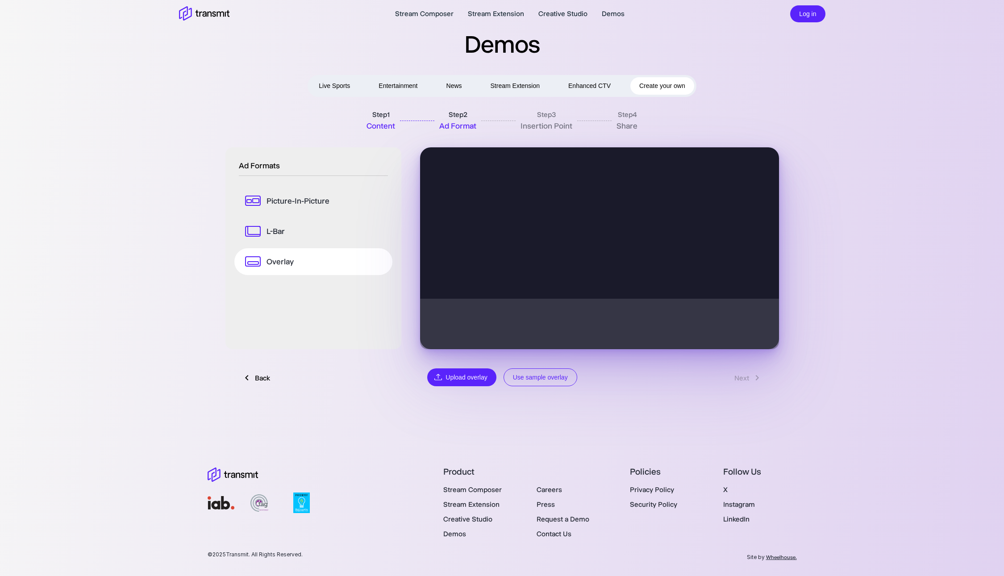
click at [278, 229] on p "L-Bar" at bounding box center [276, 231] width 18 height 12
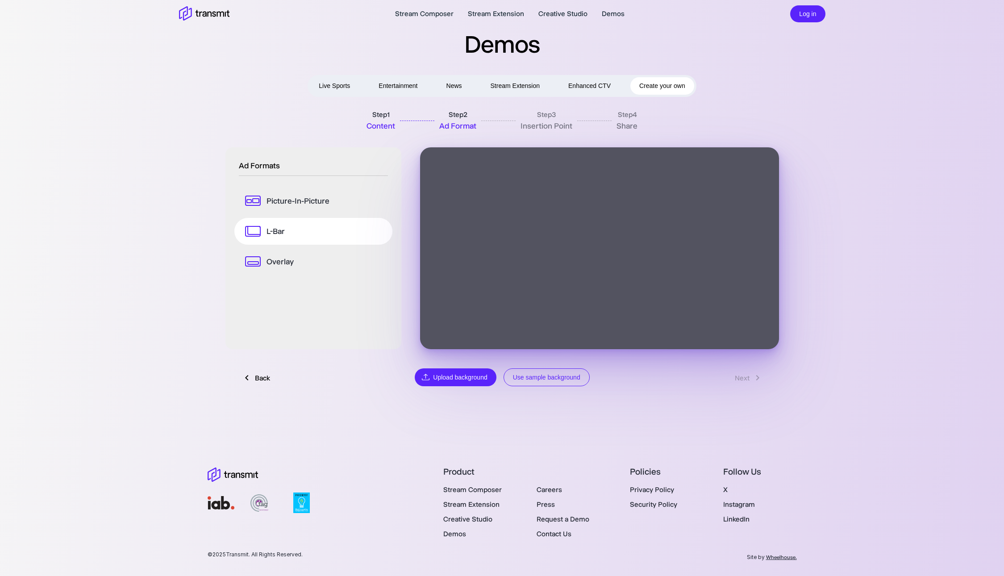
click at [292, 202] on p "Picture-In-Picture" at bounding box center [298, 201] width 63 height 12
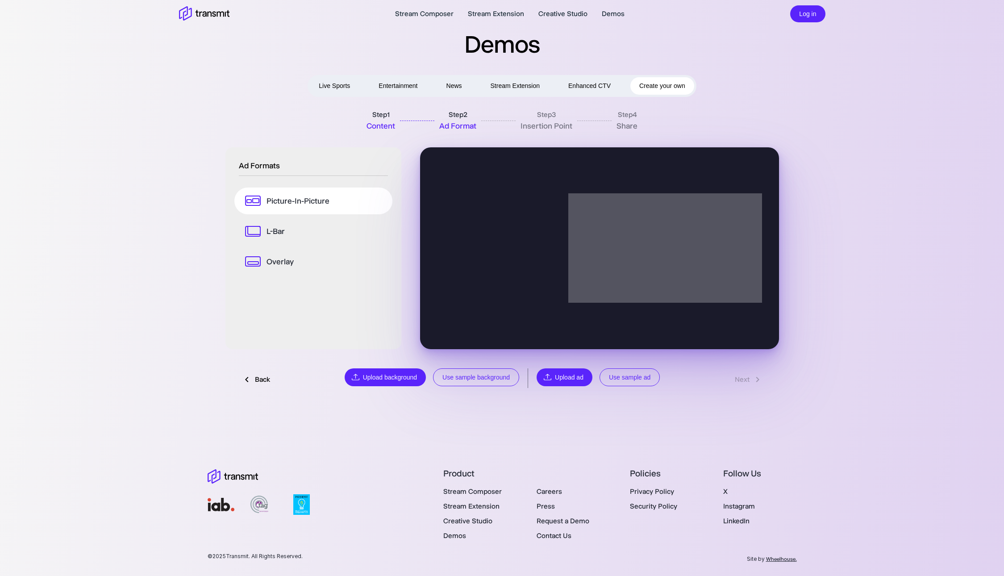
click at [288, 229] on link "L-Bar" at bounding box center [313, 231] width 158 height 27
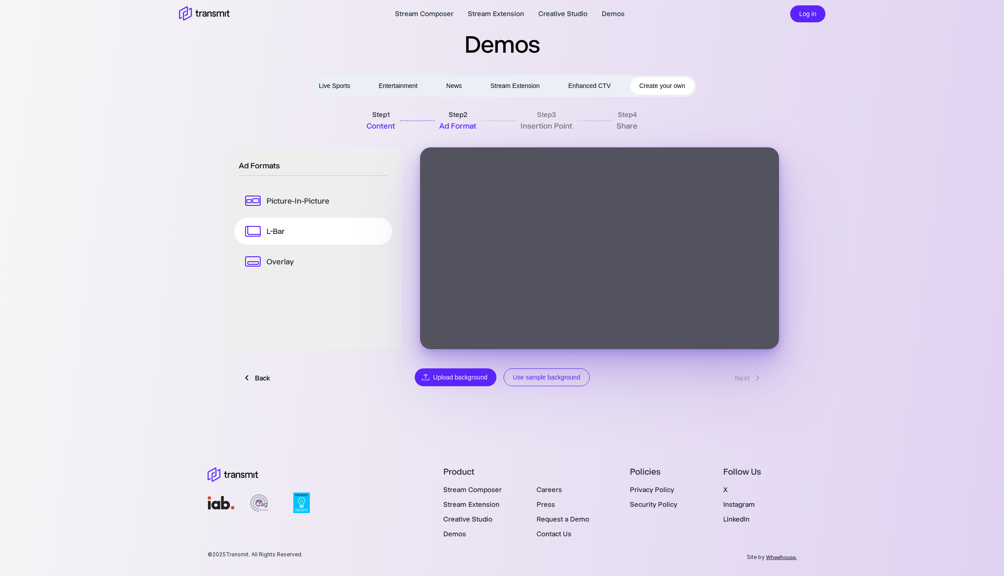
click at [290, 261] on p "Overlay" at bounding box center [280, 262] width 27 height 12
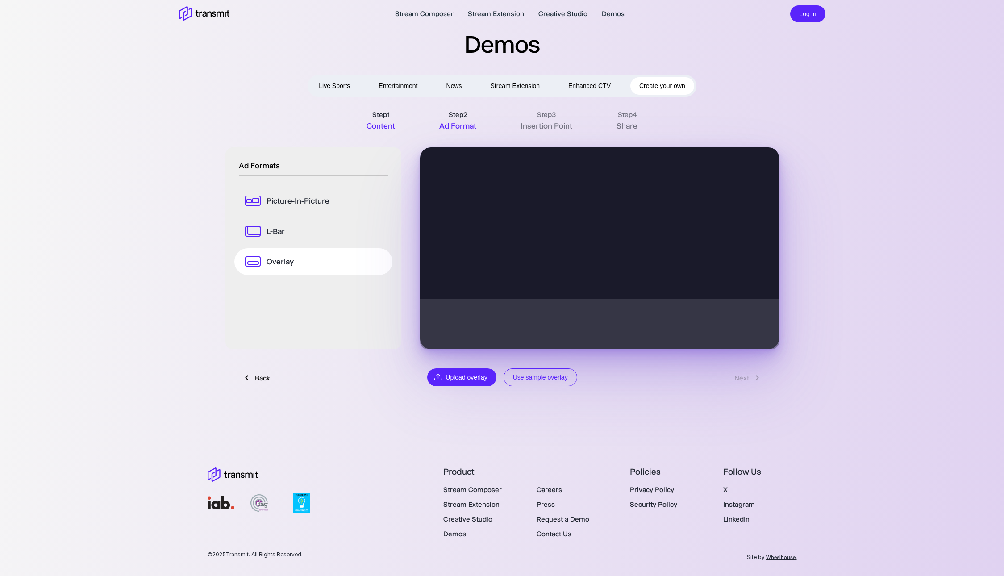
click at [214, 14] on icon at bounding box center [214, 13] width 4 height 5
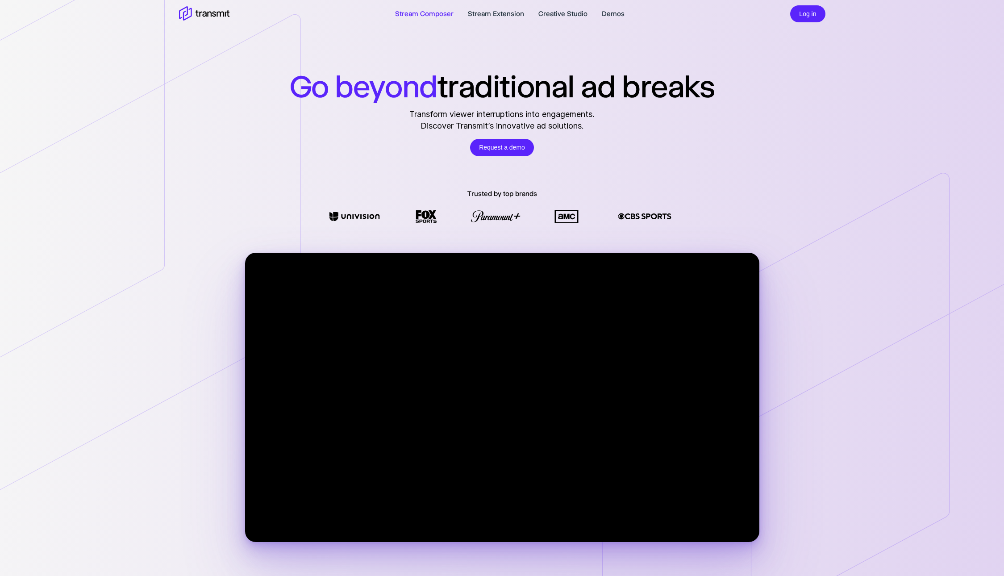
click at [438, 17] on link "Stream Composer" at bounding box center [424, 13] width 58 height 11
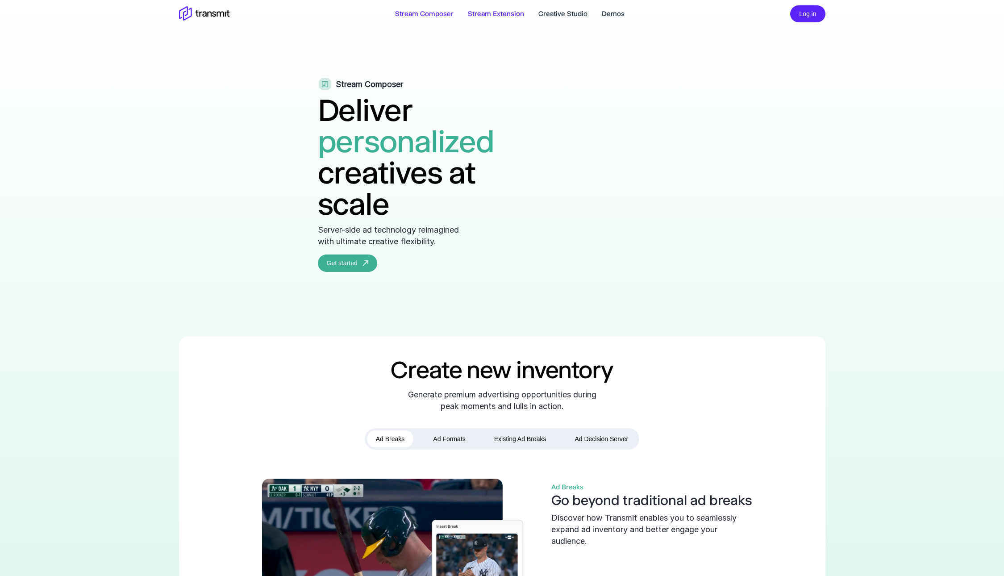
click at [487, 16] on link "Stream Extension" at bounding box center [496, 13] width 56 height 11
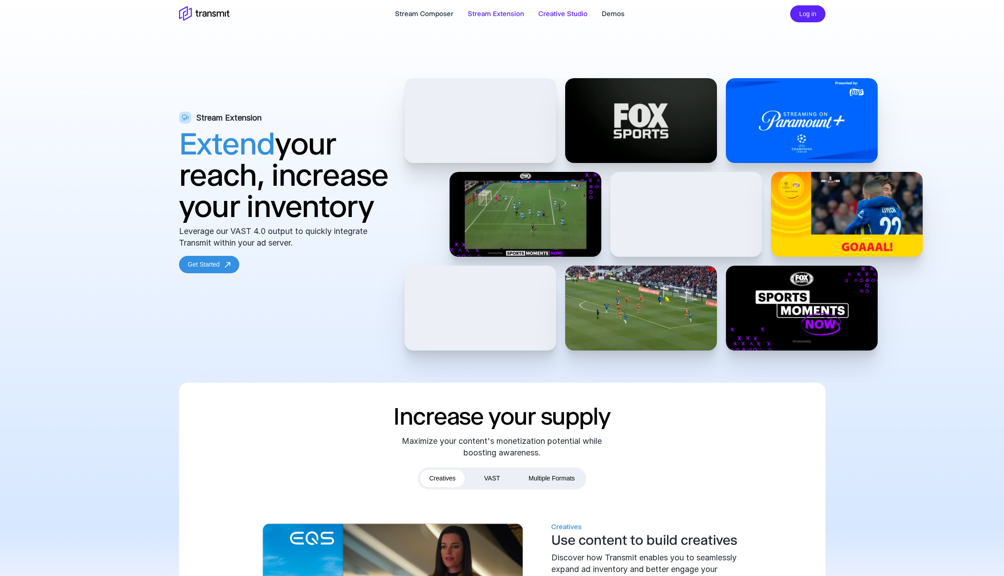
click at [555, 17] on link "Creative Studio" at bounding box center [562, 13] width 49 height 11
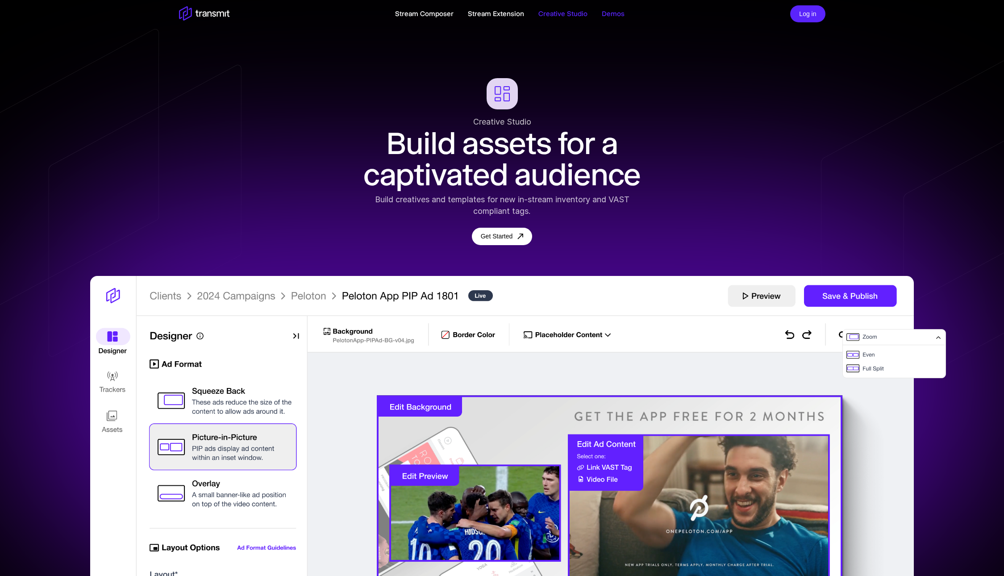
click at [610, 15] on link "Demos" at bounding box center [613, 13] width 23 height 11
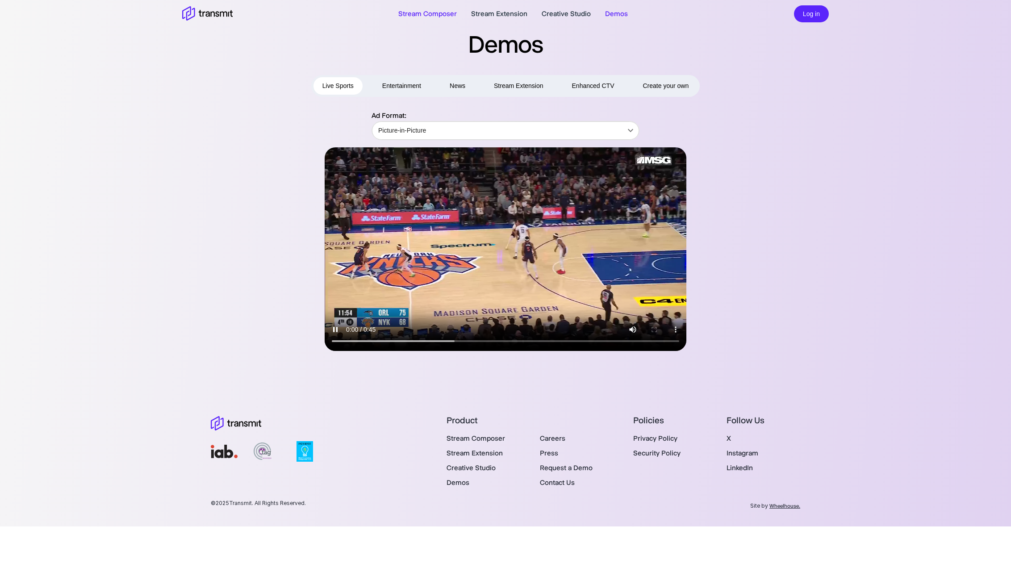
click at [428, 11] on link "Stream Composer" at bounding box center [427, 13] width 58 height 11
